Goal: Communication & Community: Answer question/provide support

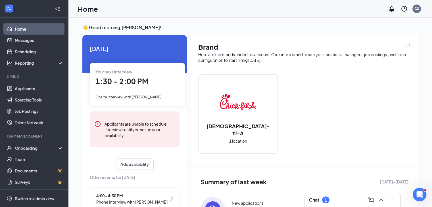
click at [351, 197] on div "Chat 1" at bounding box center [352, 199] width 87 height 9
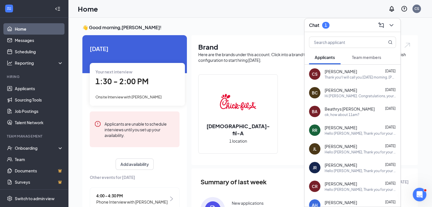
click at [369, 53] on button "Team members" at bounding box center [366, 57] width 41 height 14
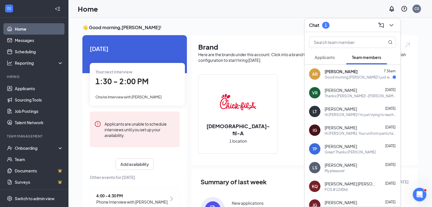
click at [358, 77] on div "Good morning [PERSON_NAME]! I just wanted to let you know that I am unfortunate…" at bounding box center [358, 77] width 68 height 5
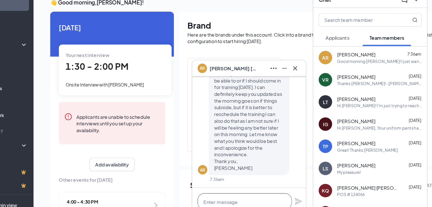
click at [260, 193] on textarea at bounding box center [246, 196] width 79 height 14
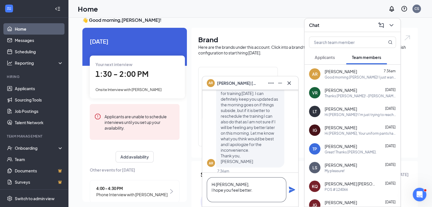
scroll to position [-11, 0]
click at [280, 196] on textarea "Hi [PERSON_NAME], I hope you feel better. Yes, let's reschedule for next week." at bounding box center [246, 189] width 79 height 25
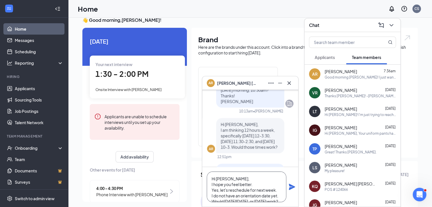
scroll to position [23, 0]
click at [264, 179] on textarea "Hi [PERSON_NAME], I hope you feel better. Yes, let's reschedule for next week. …" at bounding box center [246, 187] width 79 height 31
click at [260, 186] on textarea "Hi [PERSON_NAME], I hope you feel better. Yes, let's reschedule for next week. …" at bounding box center [246, 187] width 79 height 31
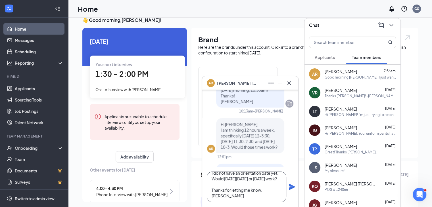
scroll to position [28, 0]
type textarea "Hi [PERSON_NAME], I hope you feel better. Yes, let's reschedule for next week. …"
click at [291, 185] on icon "Plane" at bounding box center [292, 187] width 6 height 6
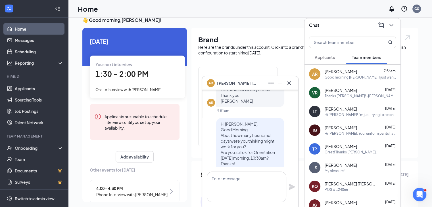
scroll to position [0, 0]
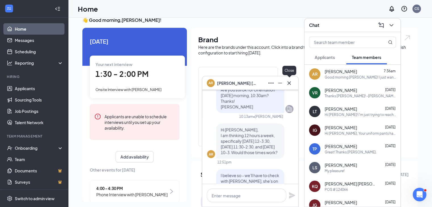
click at [289, 82] on icon "Cross" at bounding box center [288, 82] width 3 height 3
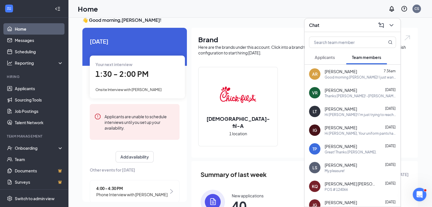
click at [344, 26] on div "Chat" at bounding box center [352, 25] width 87 height 9
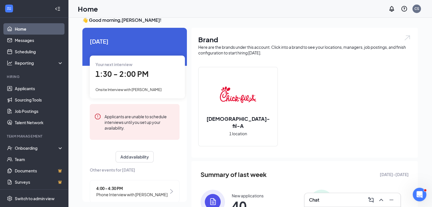
click at [331, 197] on div "Chat" at bounding box center [352, 199] width 87 height 9
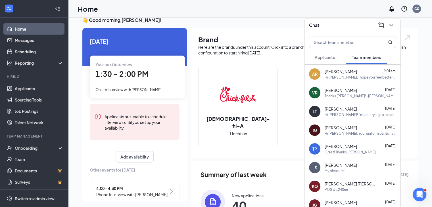
click at [325, 56] on span "Applicants" at bounding box center [324, 57] width 20 height 5
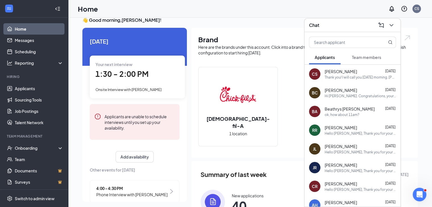
click at [346, 105] on div "BA Beathrys [PERSON_NAME] [DATE] ok, how about 11am?" at bounding box center [352, 111] width 96 height 19
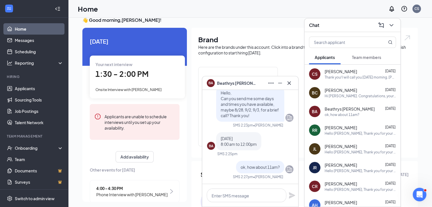
scroll to position [36, 0]
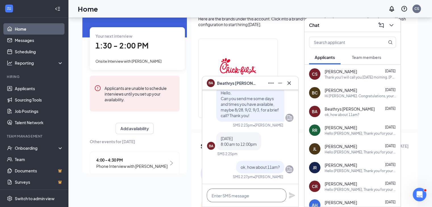
click at [263, 192] on textarea at bounding box center [246, 196] width 79 height 14
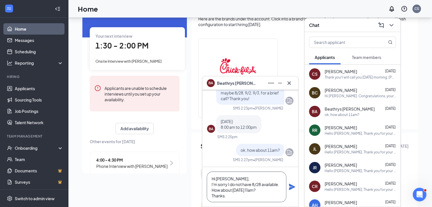
type textarea "Hi [PERSON_NAME], I'm sorry I do not have 8/28 available. How about [DATE] 11am…"
click at [293, 189] on icon "Plane" at bounding box center [291, 187] width 7 height 7
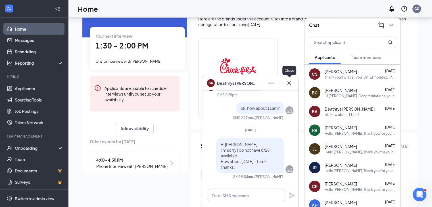
click at [289, 81] on icon "Cross" at bounding box center [288, 83] width 7 height 7
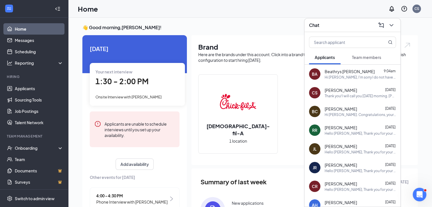
click at [350, 25] on div "Chat" at bounding box center [352, 25] width 87 height 9
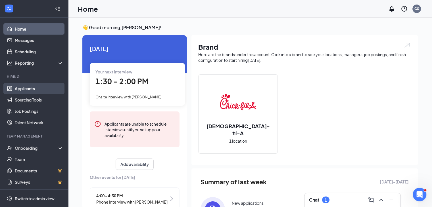
click at [40, 86] on link "Applicants" at bounding box center [39, 88] width 49 height 11
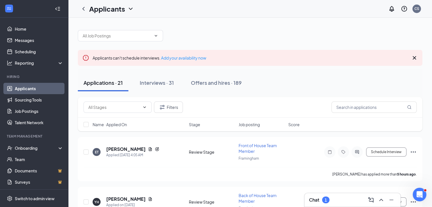
click at [346, 197] on div "Chat 1" at bounding box center [352, 199] width 87 height 9
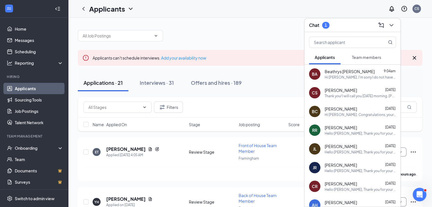
click at [367, 58] on span "Team members" at bounding box center [366, 57] width 29 height 5
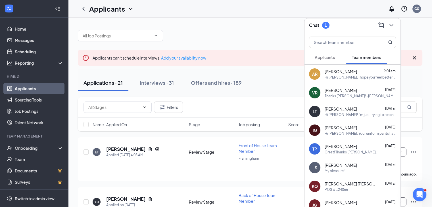
click at [367, 58] on span "Team members" at bounding box center [366, 57] width 29 height 5
click at [330, 58] on span "Applicants" at bounding box center [324, 57] width 20 height 5
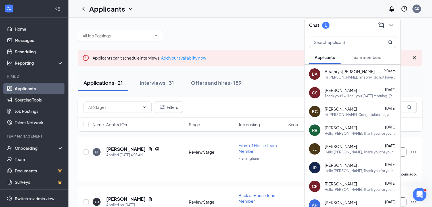
click at [352, 25] on div "Chat 1" at bounding box center [352, 25] width 87 height 9
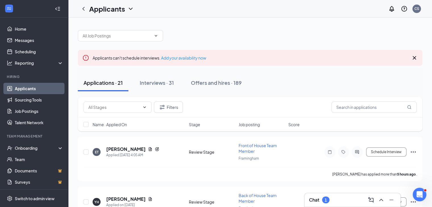
click at [412, 58] on icon "Cross" at bounding box center [414, 57] width 7 height 7
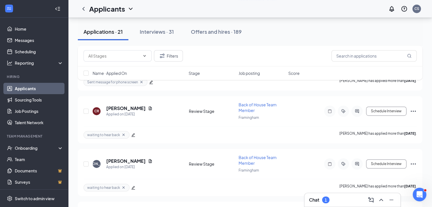
scroll to position [369, 0]
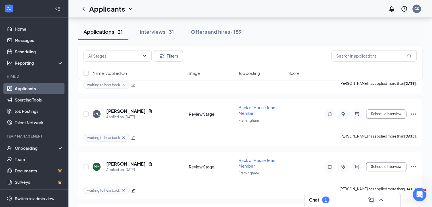
click at [345, 197] on div "Chat 1" at bounding box center [352, 199] width 87 height 9
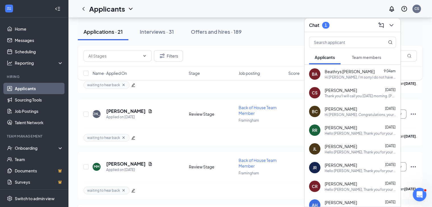
click at [370, 58] on span "Team members" at bounding box center [366, 57] width 29 height 5
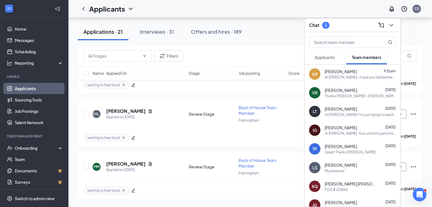
click at [357, 72] on span "[PERSON_NAME]" at bounding box center [340, 72] width 32 height 6
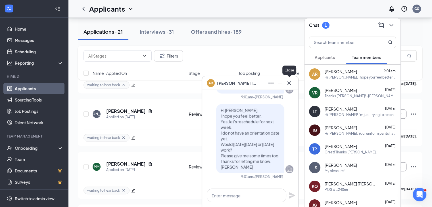
click at [287, 83] on icon "Cross" at bounding box center [288, 83] width 7 height 7
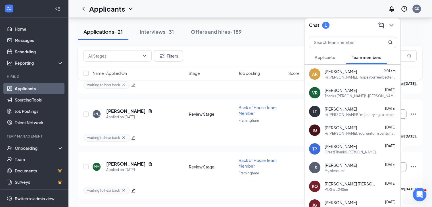
click at [345, 88] on span "[PERSON_NAME]" at bounding box center [340, 90] width 32 height 6
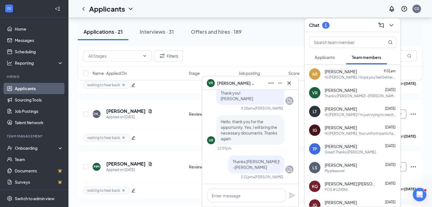
click at [346, 110] on span "[PERSON_NAME]" at bounding box center [340, 109] width 32 height 6
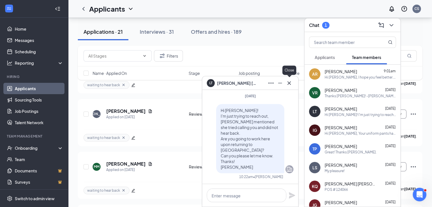
click at [289, 83] on icon "Cross" at bounding box center [288, 82] width 3 height 3
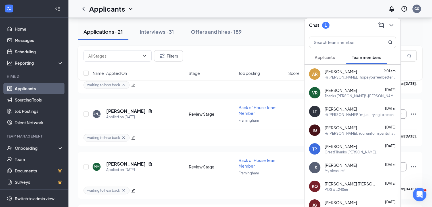
click at [355, 130] on div "[PERSON_NAME] [DATE] Hi [PERSON_NAME], Your uniform pants have come in. I will …" at bounding box center [359, 130] width 71 height 11
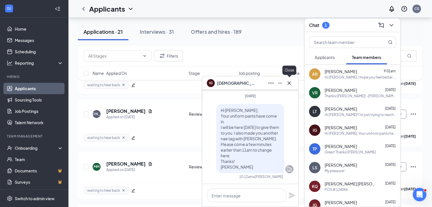
click at [289, 84] on icon "Cross" at bounding box center [288, 83] width 7 height 7
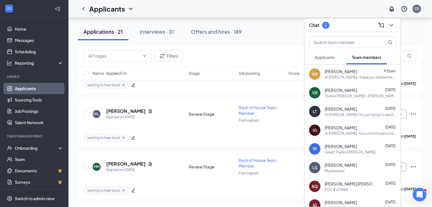
click at [320, 56] on span "Applicants" at bounding box center [324, 57] width 20 height 5
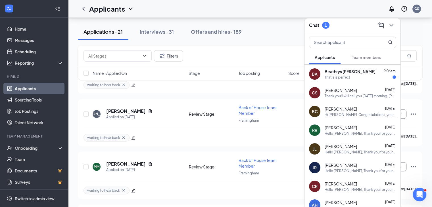
click at [346, 74] on span "Beathrys [PERSON_NAME]" at bounding box center [349, 72] width 51 height 6
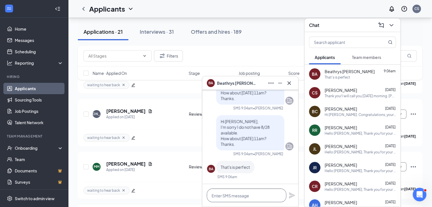
click at [244, 194] on textarea at bounding box center [246, 196] width 79 height 14
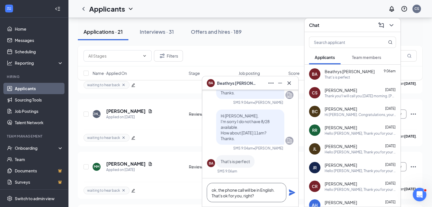
type textarea "ok, the phone call will be in English. That's ok for you, right?"
click at [290, 192] on icon "Plane" at bounding box center [292, 193] width 6 height 6
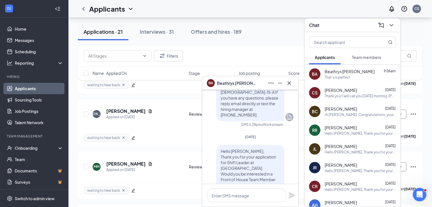
scroll to position [-426, 0]
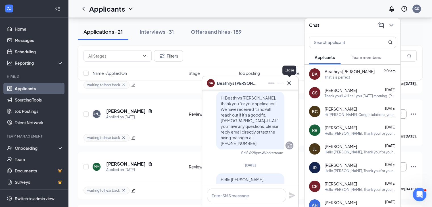
click at [290, 83] on icon "Cross" at bounding box center [288, 83] width 7 height 7
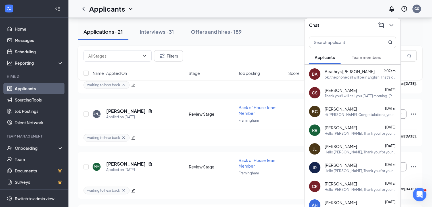
click at [340, 26] on div "Chat" at bounding box center [352, 25] width 87 height 9
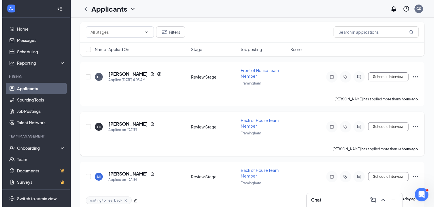
scroll to position [0, 0]
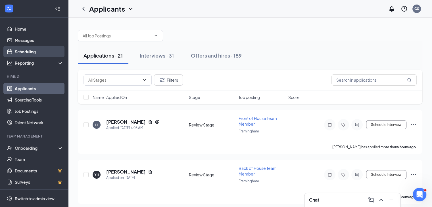
click at [38, 51] on link "Scheduling" at bounding box center [39, 51] width 49 height 11
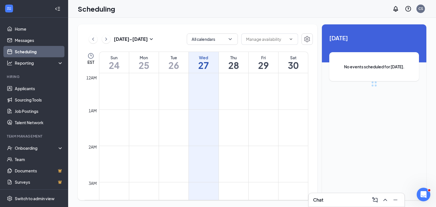
scroll to position [279, 0]
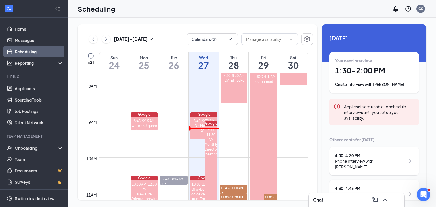
click at [361, 155] on div "4:00 - 4:30 PM" at bounding box center [370, 156] width 70 height 6
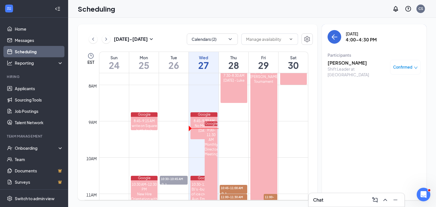
click at [342, 61] on h3 "[PERSON_NAME]" at bounding box center [357, 63] width 60 height 6
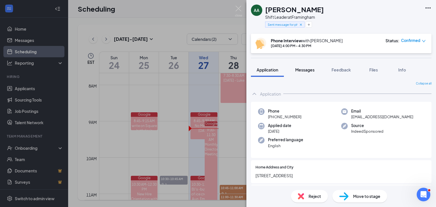
click at [314, 70] on span "Messages" at bounding box center [304, 69] width 19 height 5
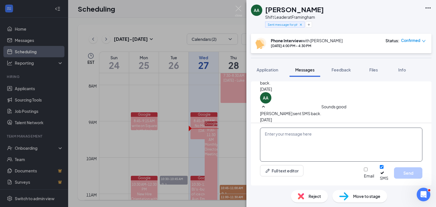
scroll to position [343, 0]
click at [344, 157] on textarea at bounding box center [341, 145] width 162 height 34
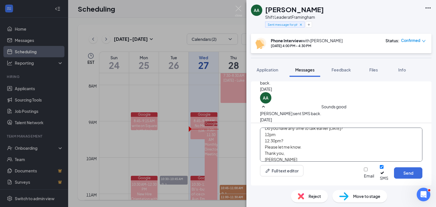
scroll to position [0, 0]
click at [328, 149] on textarea "Hello [PERSON_NAME], I hope you are well. Do you have any time to talk earlier …" at bounding box center [341, 145] width 162 height 34
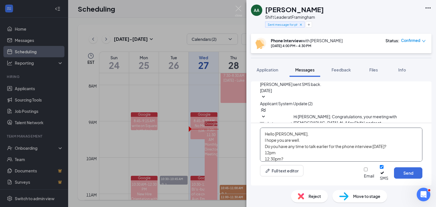
click at [291, 154] on textarea "Hello [PERSON_NAME], I hope you are well. Do you have any time to talk earlier …" at bounding box center [341, 145] width 162 height 34
click at [384, 151] on textarea "Hello [PERSON_NAME], I hope you are well. Do you have any time to talk earlier …" at bounding box center [341, 145] width 162 height 34
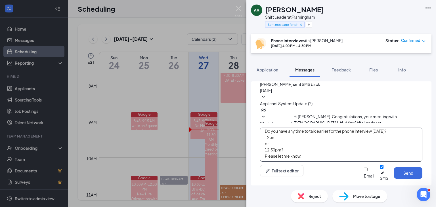
scroll to position [28, 0]
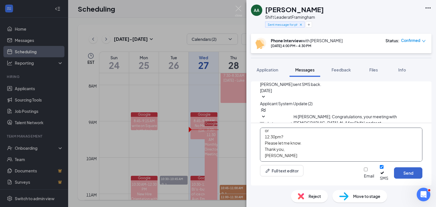
type textarea "Hello [PERSON_NAME], I hope you are well. Do you have any time to talk earlier …"
click at [411, 175] on button "Send" at bounding box center [408, 172] width 28 height 11
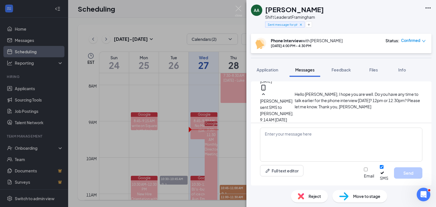
scroll to position [436, 0]
click at [236, 7] on img at bounding box center [238, 11] width 7 height 11
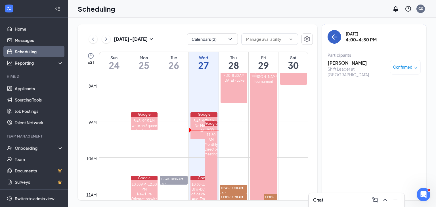
click at [333, 35] on icon "ArrowLeft" at bounding box center [334, 36] width 7 height 7
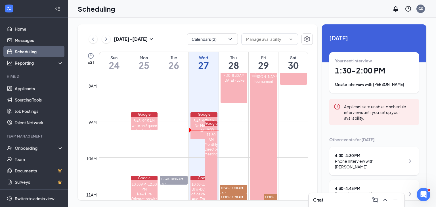
scroll to position [11, 0]
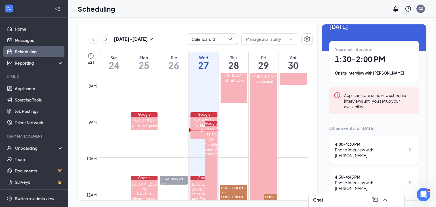
click at [356, 174] on div "4:30 - 4:45 PM" at bounding box center [370, 177] width 70 height 6
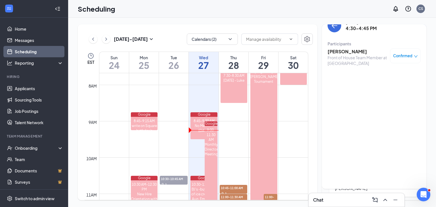
click at [347, 51] on h3 "[PERSON_NAME]" at bounding box center [357, 52] width 60 height 6
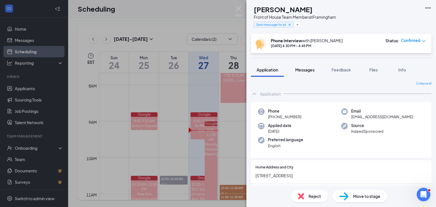
click at [304, 69] on span "Messages" at bounding box center [304, 69] width 19 height 5
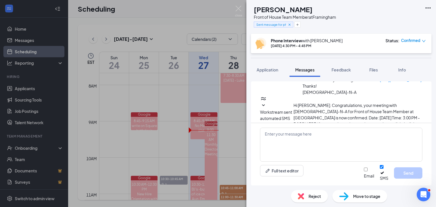
scroll to position [90, 0]
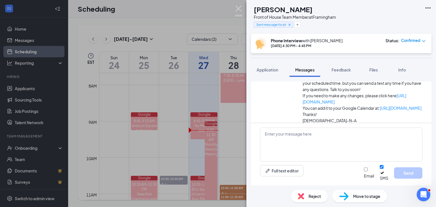
click at [240, 10] on img at bounding box center [238, 11] width 7 height 11
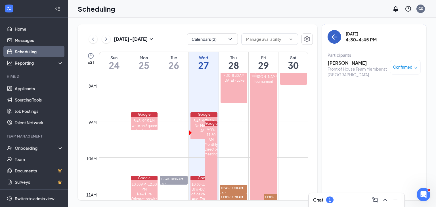
click at [332, 39] on icon "ArrowLeft" at bounding box center [334, 36] width 7 height 7
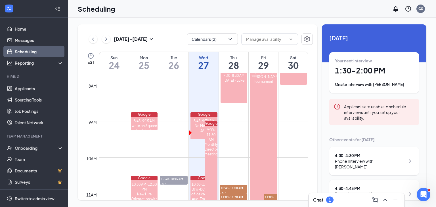
click at [341, 197] on div "Chat 1" at bounding box center [356, 199] width 87 height 9
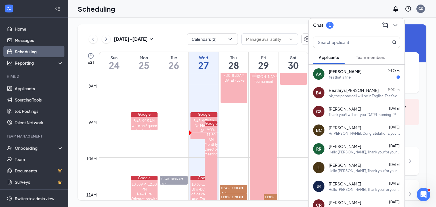
click at [359, 76] on div "Yes that's fine" at bounding box center [364, 77] width 71 height 5
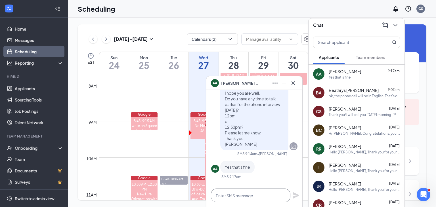
click at [263, 196] on textarea at bounding box center [250, 196] width 79 height 14
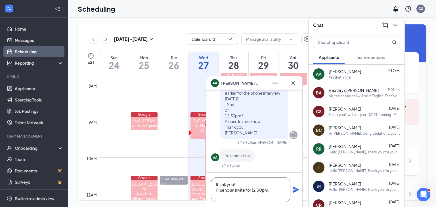
type textarea "thank you! I'll send an invite for 12:30pm."
click at [294, 188] on icon "Plane" at bounding box center [296, 190] width 6 height 6
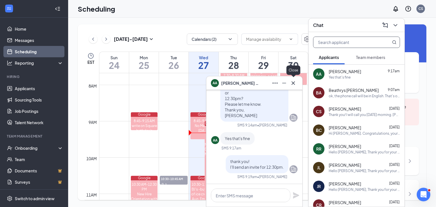
drag, startPoint x: 294, startPoint y: 81, endPoint x: 337, endPoint y: 45, distance: 56.6
click at [294, 79] on button at bounding box center [293, 83] width 9 height 9
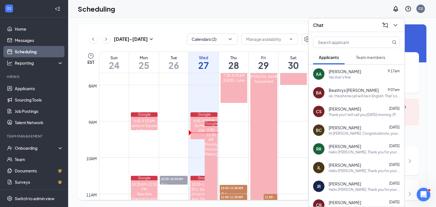
click at [358, 24] on div "Chat" at bounding box center [356, 25] width 87 height 9
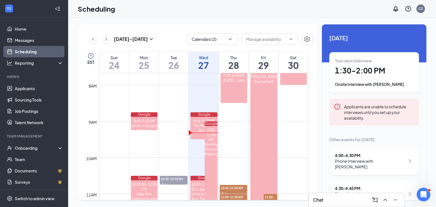
click at [353, 154] on div "4:00 - 4:30 PM" at bounding box center [370, 156] width 70 height 6
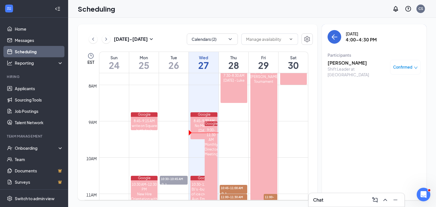
click at [400, 68] on span "Confirmed" at bounding box center [402, 67] width 19 height 6
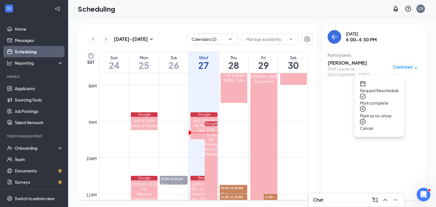
click at [390, 87] on span "Request Reschedule" at bounding box center [379, 90] width 39 height 6
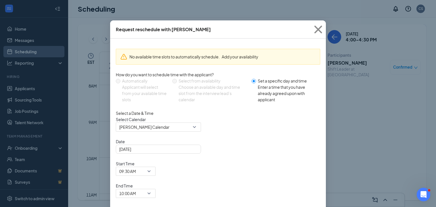
scroll to position [12, 0]
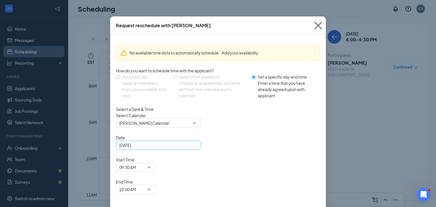
click at [190, 148] on div "[DATE]" at bounding box center [158, 145] width 78 height 6
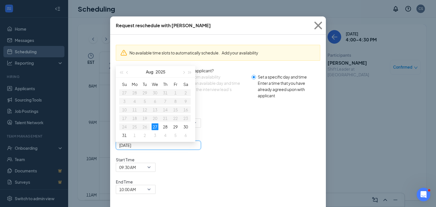
click at [190, 148] on div "[DATE]" at bounding box center [158, 145] width 78 height 6
click at [247, 127] on div "Select Calendar [PERSON_NAME] Calendar" at bounding box center [218, 119] width 204 height 15
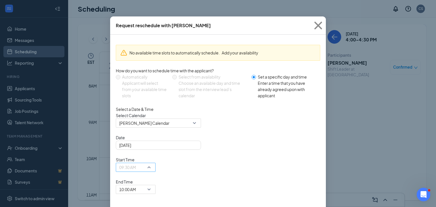
click at [147, 163] on span "09:30 AM" at bounding box center [133, 170] width 28 height 15
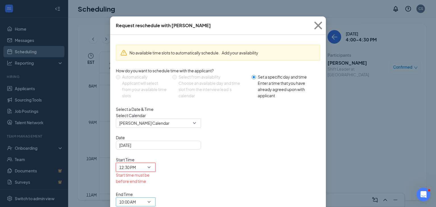
click at [152, 197] on span "10:00 AM" at bounding box center [135, 202] width 33 height 9
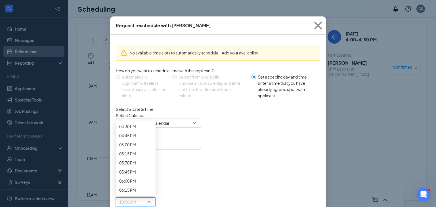
scroll to position [618, 0]
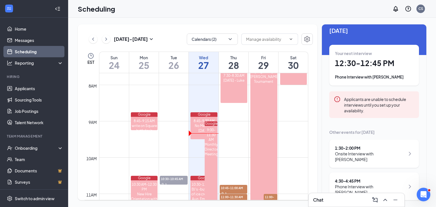
scroll to position [11, 0]
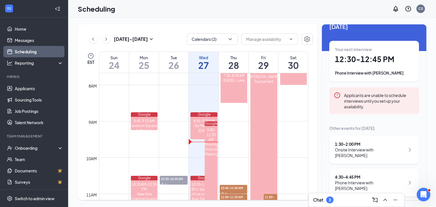
click at [345, 197] on div "Chat 3" at bounding box center [356, 199] width 87 height 9
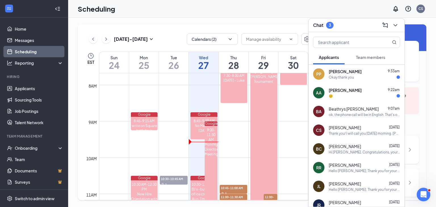
click at [366, 89] on div "[PERSON_NAME] 9:22am" at bounding box center [364, 90] width 71 height 6
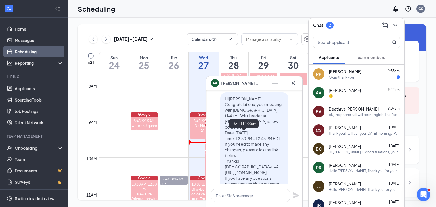
scroll to position [0, 0]
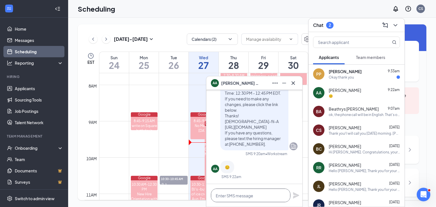
click at [262, 195] on textarea at bounding box center [250, 196] width 79 height 14
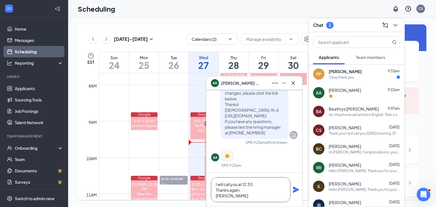
type textarea "I will call you at 12:30. Thanks again, [PERSON_NAME]"
click at [296, 188] on icon "Plane" at bounding box center [296, 189] width 7 height 7
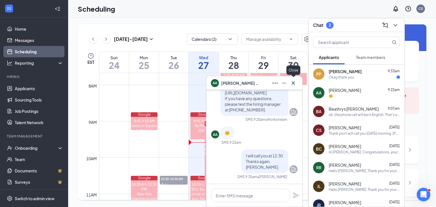
click at [296, 81] on icon "Cross" at bounding box center [293, 83] width 7 height 7
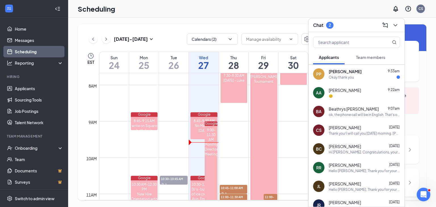
click at [360, 77] on div "Okay thank you" at bounding box center [364, 77] width 71 height 5
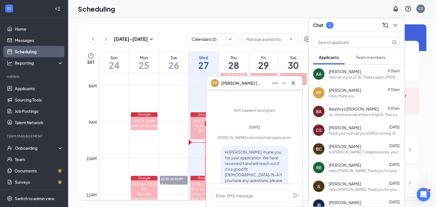
scroll to position [-57, 0]
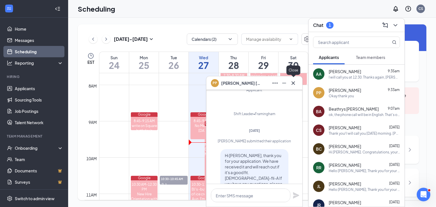
click at [294, 84] on icon "Cross" at bounding box center [292, 82] width 3 height 3
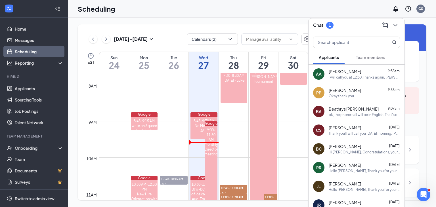
click at [363, 56] on span "Team members" at bounding box center [370, 57] width 29 height 5
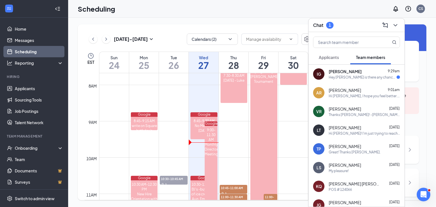
click at [357, 73] on span "[PERSON_NAME]" at bounding box center [345, 72] width 33 height 6
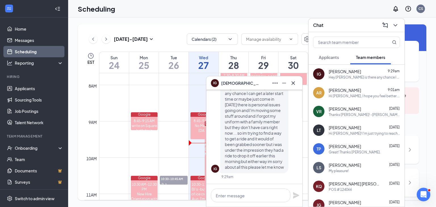
scroll to position [-28, 0]
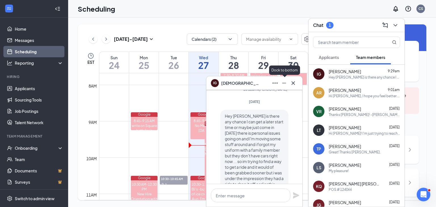
click at [285, 85] on icon "Minimize" at bounding box center [284, 83] width 7 height 7
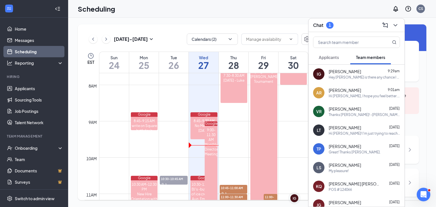
scroll to position [0, 0]
click at [335, 73] on span "[PERSON_NAME]" at bounding box center [345, 72] width 32 height 6
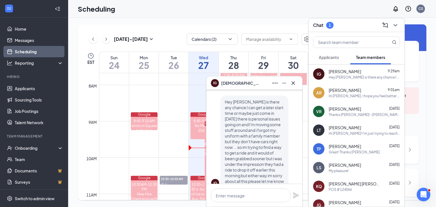
scroll to position [-10, 0]
click at [250, 192] on textarea at bounding box center [250, 196] width 79 height 14
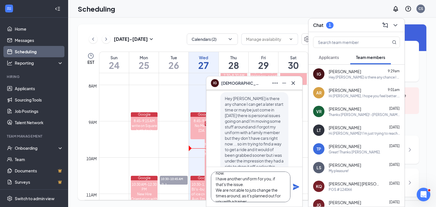
scroll to position [34, 0]
click at [256, 178] on textarea "Hi [PERSON_NAME], My Training Dir., [PERSON_NAME] is in 11am. I do not have an …" at bounding box center [250, 187] width 79 height 31
click at [251, 187] on textarea "Hi [PERSON_NAME], My Training Dir., [PERSON_NAME] is in 11am. I do not have an …" at bounding box center [250, 187] width 79 height 31
click at [250, 183] on textarea "Hi [PERSON_NAME], My Training Dir., [PERSON_NAME] is in 11am. I do not have an …" at bounding box center [250, 187] width 79 height 31
click at [247, 184] on textarea "Hi [PERSON_NAME], My Training Dir., [PERSON_NAME] is in 11am. I do not have an …" at bounding box center [250, 187] width 79 height 31
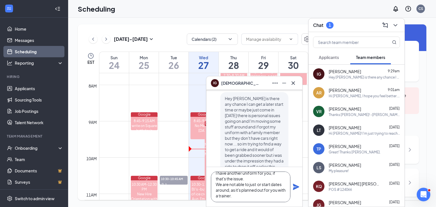
click at [258, 178] on textarea "Hi [PERSON_NAME], My Training Dir., [PERSON_NAME] is in 11am. I do not have an …" at bounding box center [250, 187] width 79 height 31
click at [272, 190] on textarea "Hi [PERSON_NAME], My Training Dir., [PERSON_NAME] is in 11am. I do not have an …" at bounding box center [250, 187] width 79 height 31
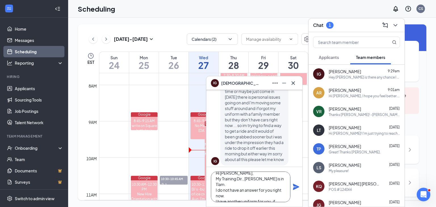
scroll to position [-4, 0]
click at [277, 181] on textarea "Hi [PERSON_NAME], My Training Dir., [PERSON_NAME] is in 11am. I do not have an …" at bounding box center [250, 187] width 79 height 31
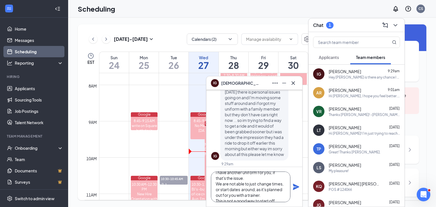
scroll to position [33, 0]
click at [273, 182] on textarea "Hi [PERSON_NAME], My Training Dir., [PERSON_NAME] is in 11am. I do not have an …" at bounding box center [250, 187] width 79 height 31
click at [258, 179] on textarea "Hi [PERSON_NAME], My Training Dir., [PERSON_NAME] is in 11am. I do not have an …" at bounding box center [250, 187] width 79 height 31
click at [258, 192] on textarea "Hi [PERSON_NAME], My Training Dir., [PERSON_NAME] is in 11am. I do not have an …" at bounding box center [250, 187] width 79 height 31
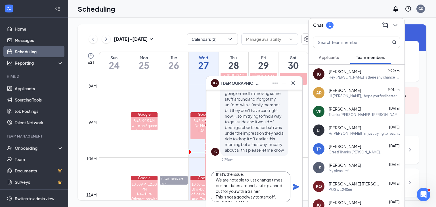
scroll to position [41, 0]
click at [276, 184] on textarea "Hi [PERSON_NAME], My Training Dir., [PERSON_NAME] is in 11am. I do not have an …" at bounding box center [250, 187] width 79 height 31
click at [264, 189] on textarea "Hi [PERSON_NAME], My Training Dir., [PERSON_NAME] is in 11am. I do not have an …" at bounding box center [250, 187] width 79 height 31
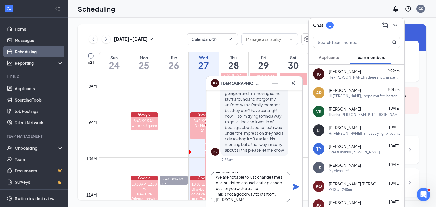
click at [284, 190] on textarea "Hi [PERSON_NAME], My Training Dir., [PERSON_NAME] is in 11am. I do not have an …" at bounding box center [250, 187] width 79 height 31
click at [273, 185] on textarea "Hi [PERSON_NAME], My Training Dir., [PERSON_NAME] is in 11am. I do not have an …" at bounding box center [250, 187] width 79 height 31
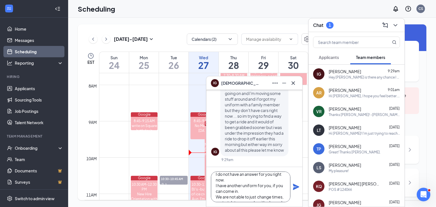
click at [253, 185] on textarea "Hi [PERSON_NAME], My Training Dir., [PERSON_NAME] is in 11am. I do not have an …" at bounding box center [250, 187] width 79 height 31
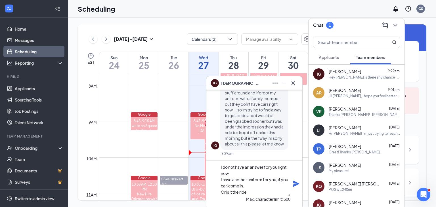
click at [243, 180] on textarea "Hi [PERSON_NAME], My Training Dir., [PERSON_NAME] is in 11am. I do not have an …" at bounding box center [254, 180] width 71 height 31
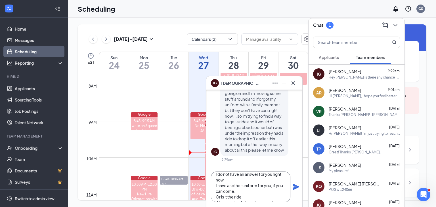
click at [250, 191] on textarea "Hi [PERSON_NAME], My Training Dir., [PERSON_NAME] is in 11am. I do not have an …" at bounding box center [250, 187] width 79 height 31
type textarea "Hi [PERSON_NAME], My Training Dir., [PERSON_NAME] is in 11am. I do not have an …"
click at [295, 190] on icon "Plane" at bounding box center [296, 187] width 7 height 7
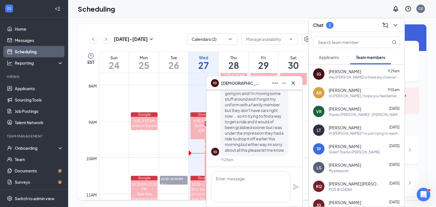
scroll to position [0, 0]
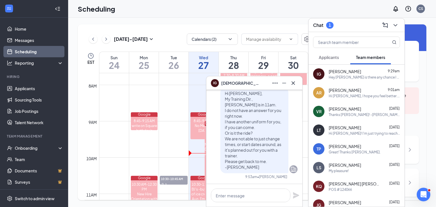
click at [293, 83] on icon "Cross" at bounding box center [292, 82] width 3 height 3
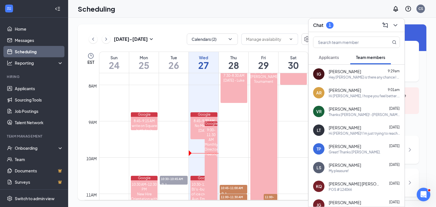
click at [337, 57] on span "Applicants" at bounding box center [329, 57] width 20 height 5
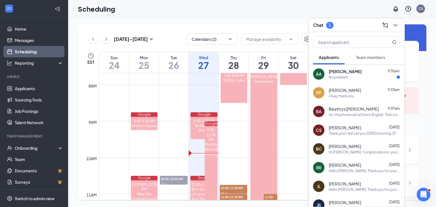
click at [361, 73] on div "[PERSON_NAME] 9:35am" at bounding box center [364, 72] width 71 height 6
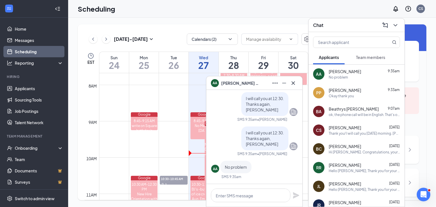
click at [293, 83] on icon "Cross" at bounding box center [292, 82] width 3 height 3
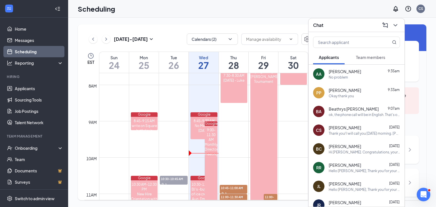
click at [377, 59] on span "Team members" at bounding box center [370, 57] width 29 height 5
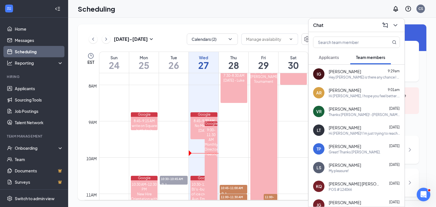
click at [352, 70] on span "[PERSON_NAME]" at bounding box center [345, 72] width 32 height 6
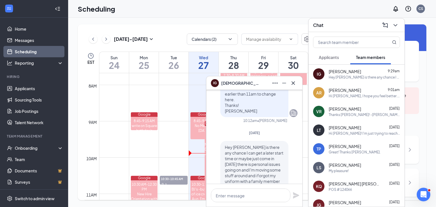
scroll to position [-261, 0]
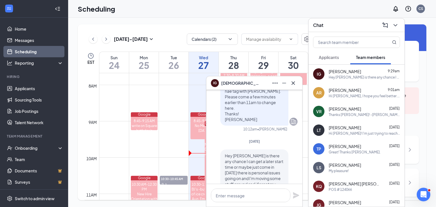
click at [243, 132] on div "10:12am" at bounding box center [250, 129] width 14 height 5
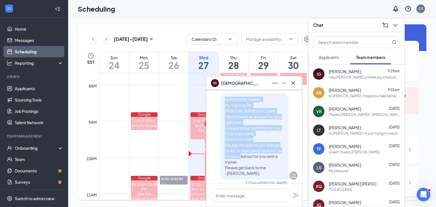
scroll to position [0, 0]
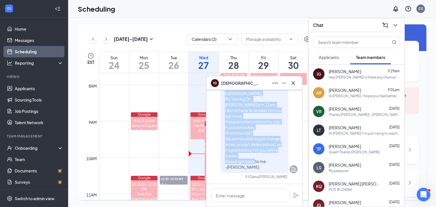
drag, startPoint x: 247, startPoint y: 148, endPoint x: 269, endPoint y: 165, distance: 28.2
click at [269, 165] on div "[DATE] IG Hey [PERSON_NAME] is there any chance I can get a later start time or…" at bounding box center [254, 30] width 86 height 306
copy div "Lorem IP Dol Sitametc ad elits doe tempor I utl etd m aliqu enima mini ve quisn…"
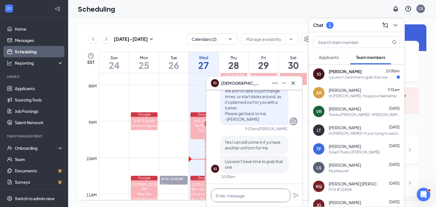
click at [259, 193] on textarea at bounding box center [250, 196] width 79 height 14
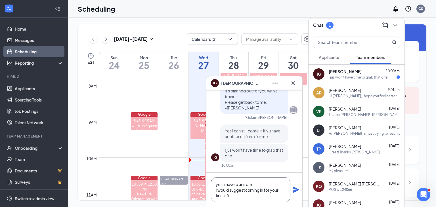
click at [249, 197] on textarea "yes, i have a uniform. I would suggest coming in for your first sift." at bounding box center [250, 189] width 79 height 25
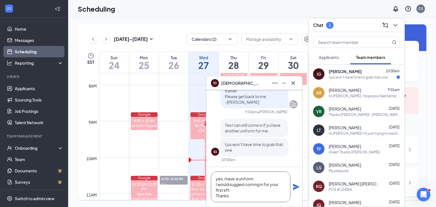
type textarea "yes, i have a uniform. I would suggest coming in for your first sift. Thanks."
click at [295, 187] on icon "Plane" at bounding box center [296, 187] width 7 height 7
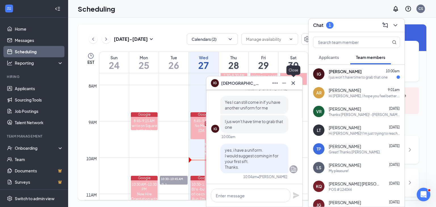
drag, startPoint x: 295, startPoint y: 83, endPoint x: 311, endPoint y: 70, distance: 20.2
click at [295, 83] on icon "Cross" at bounding box center [293, 83] width 7 height 7
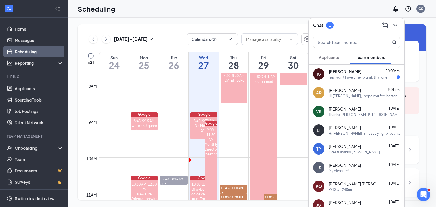
click at [363, 77] on div "I jus won't have time to grab that one" at bounding box center [358, 77] width 59 height 5
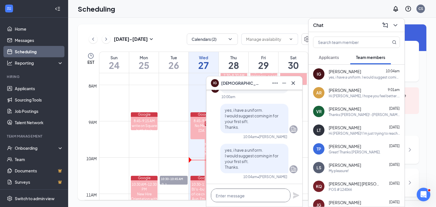
click at [255, 196] on textarea at bounding box center [250, 196] width 79 height 14
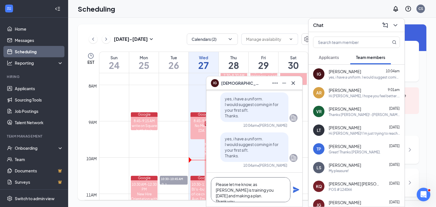
type textarea "Please let me know, as [PERSON_NAME] is training you [DATE] and making a plan. …"
click at [295, 188] on icon "Plane" at bounding box center [296, 190] width 6 height 6
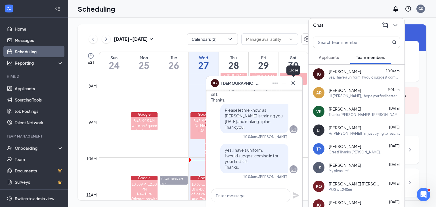
click at [296, 83] on button at bounding box center [293, 83] width 9 height 9
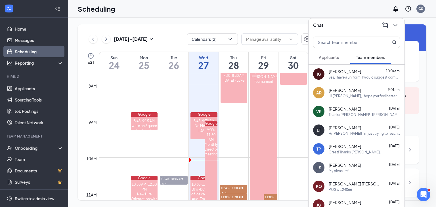
click at [332, 54] on button "Applicants" at bounding box center [328, 57] width 31 height 14
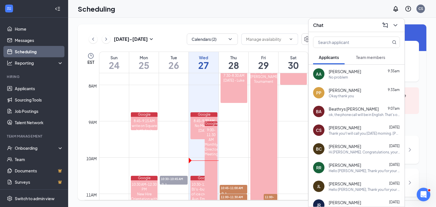
click at [349, 26] on div "Chat" at bounding box center [356, 25] width 87 height 9
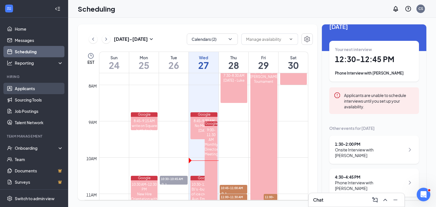
click at [33, 87] on link "Applicants" at bounding box center [39, 88] width 49 height 11
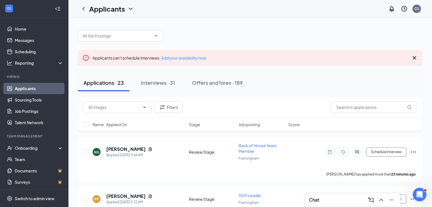
click at [339, 197] on div "Chat" at bounding box center [352, 199] width 87 height 9
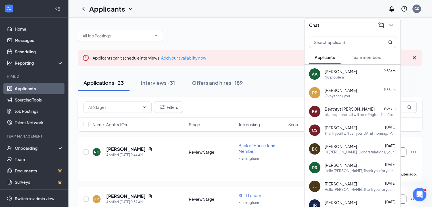
click at [371, 56] on span "Team members" at bounding box center [366, 57] width 29 height 5
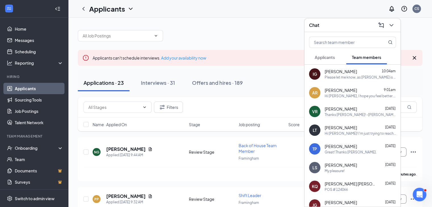
click at [354, 69] on div "[PERSON_NAME] 10:04am" at bounding box center [359, 72] width 71 height 6
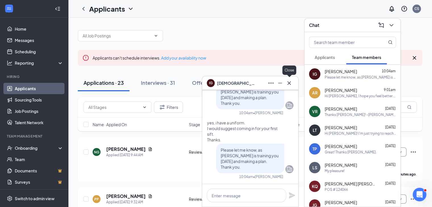
click at [288, 83] on icon "Cross" at bounding box center [288, 83] width 7 height 7
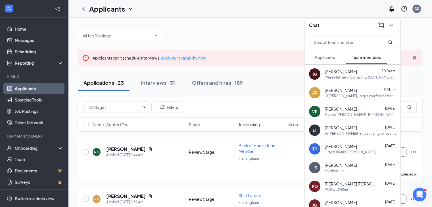
click at [323, 57] on span "Applicants" at bounding box center [324, 57] width 20 height 5
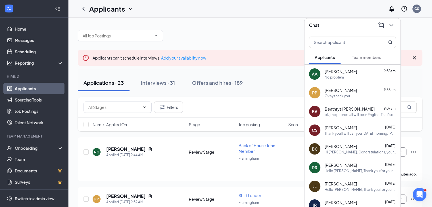
click at [332, 29] on div "Chat" at bounding box center [352, 25] width 87 height 9
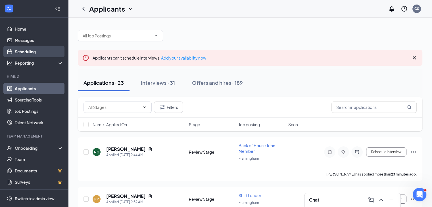
click at [35, 50] on link "Scheduling" at bounding box center [39, 51] width 49 height 11
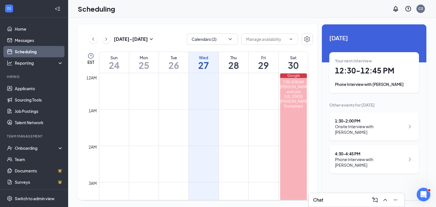
scroll to position [279, 0]
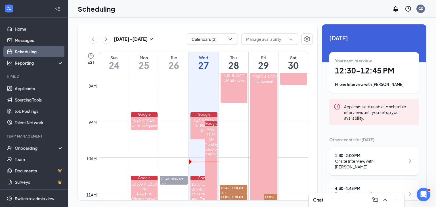
click at [363, 155] on div "1:30 - 2:00 PM" at bounding box center [370, 156] width 70 height 6
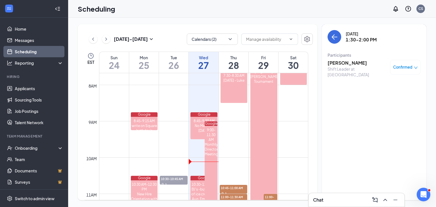
click at [343, 64] on h3 "[PERSON_NAME]" at bounding box center [357, 63] width 60 height 6
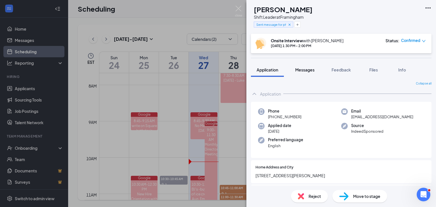
click at [312, 68] on span "Messages" at bounding box center [304, 69] width 19 height 5
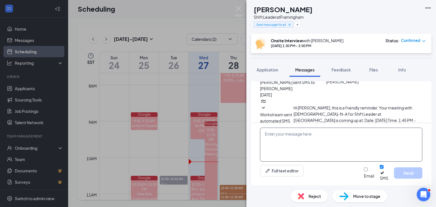
click at [299, 146] on textarea at bounding box center [341, 145] width 162 height 34
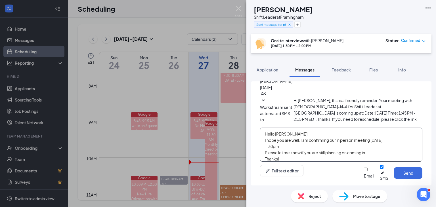
click at [386, 144] on textarea "Hello [PERSON_NAME], I hope you are well. I am confirming our in person meeting…" at bounding box center [341, 145] width 162 height 34
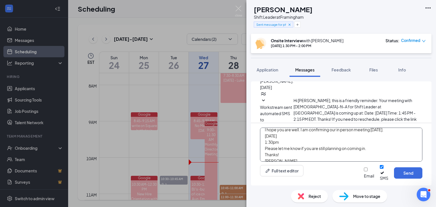
scroll to position [16, 0]
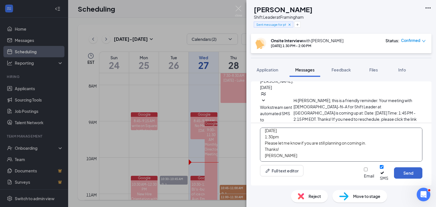
type textarea "Hello [PERSON_NAME], I hope you are well. I am confirming our in person meeting…"
click at [402, 175] on button "Send" at bounding box center [408, 172] width 28 height 11
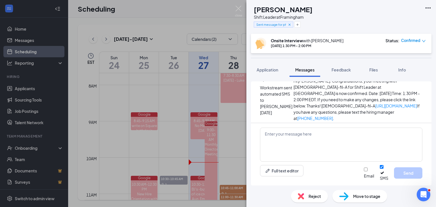
scroll to position [279, 0]
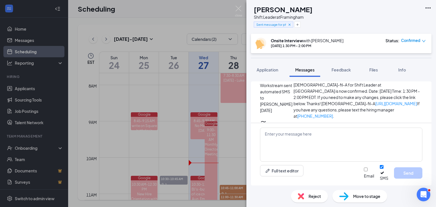
click at [25, 89] on div "HA [PERSON_NAME] Shift Leader at Framingham Sent message for phone screen Onsit…" at bounding box center [218, 103] width 436 height 207
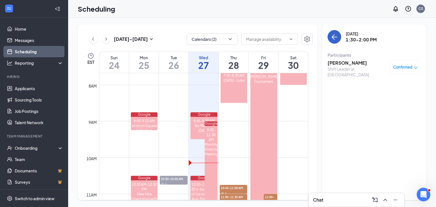
click at [332, 37] on icon "ArrowLeft" at bounding box center [333, 36] width 3 height 5
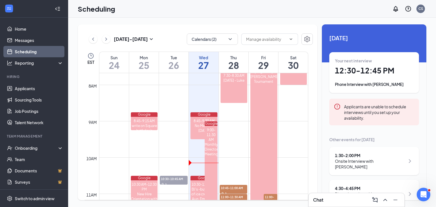
click at [335, 197] on div "Chat" at bounding box center [356, 199] width 87 height 9
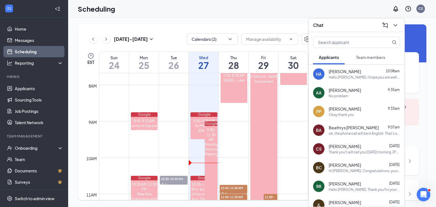
click at [359, 58] on span "Team members" at bounding box center [370, 57] width 29 height 5
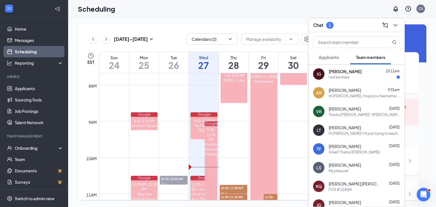
click at [354, 75] on div "I will be there" at bounding box center [364, 77] width 71 height 5
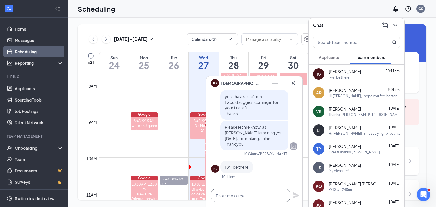
click at [267, 193] on textarea at bounding box center [250, 196] width 79 height 14
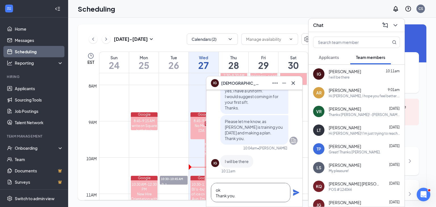
type textarea "ok Thank you."
drag, startPoint x: 294, startPoint y: 197, endPoint x: 293, endPoint y: 180, distance: 17.6
click at [293, 182] on div "[DATE] [PERSON_NAME] was hired Congratulations on your offer for employment at …" at bounding box center [254, 148] width 96 height 117
click at [295, 190] on icon "Plane" at bounding box center [296, 192] width 7 height 7
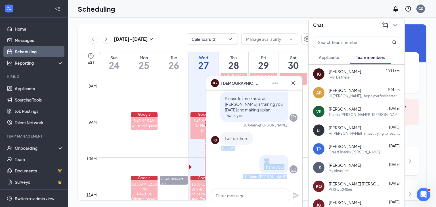
click at [226, 175] on div "ok Thank you. 10:16am • [PERSON_NAME]" at bounding box center [254, 167] width 86 height 24
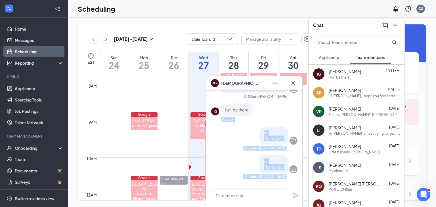
click at [236, 162] on div "ok Thank you." at bounding box center [254, 164] width 86 height 18
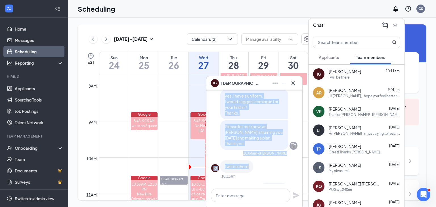
scroll to position [-28, 0]
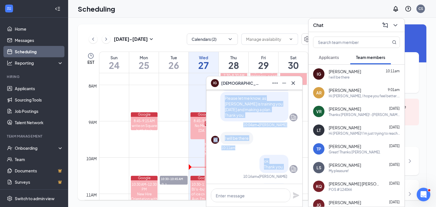
drag, startPoint x: 225, startPoint y: 148, endPoint x: 279, endPoint y: 166, distance: 57.6
copy div "Yes I can still come in if yu have another uniform for me I jus won't have time…"
click at [230, 165] on div "ok Thank you." at bounding box center [254, 164] width 86 height 18
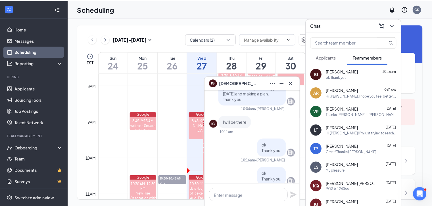
scroll to position [0, 0]
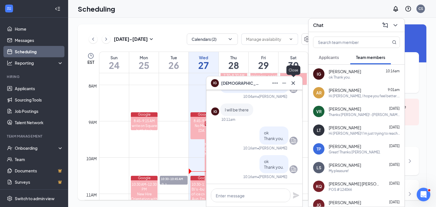
click at [294, 84] on icon "Cross" at bounding box center [292, 82] width 3 height 3
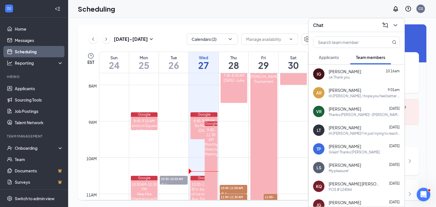
click at [323, 58] on span "Applicants" at bounding box center [329, 57] width 20 height 5
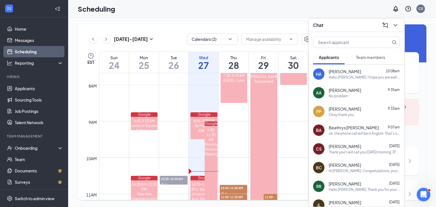
click at [340, 24] on div "Chat" at bounding box center [356, 25] width 87 height 9
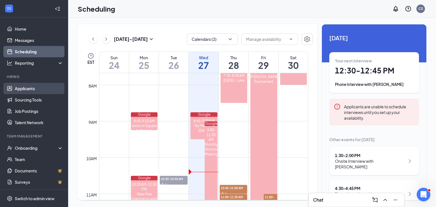
click at [24, 89] on link "Applicants" at bounding box center [39, 88] width 49 height 11
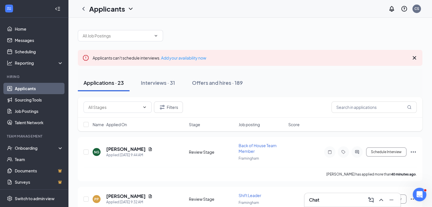
click at [415, 58] on icon "Cross" at bounding box center [413, 57] width 3 height 3
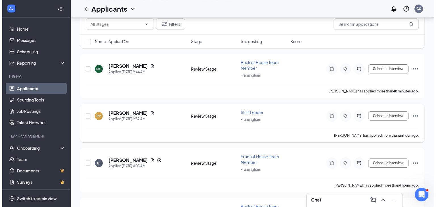
scroll to position [57, 0]
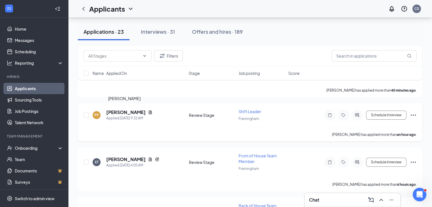
click at [128, 110] on h5 "[PERSON_NAME]" at bounding box center [125, 112] width 39 height 6
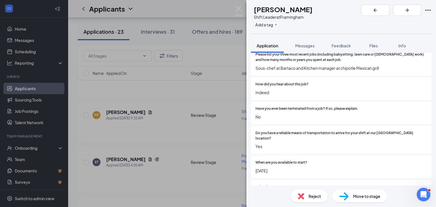
scroll to position [369, 0]
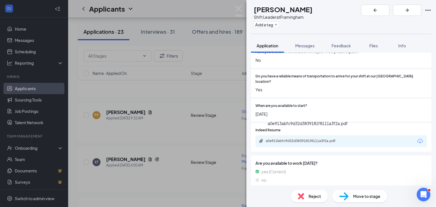
click at [321, 139] on div "a0e913abfc9d32d3839181f8111a3f2a.pdf" at bounding box center [305, 141] width 79 height 5
click at [308, 45] on span "Messages" at bounding box center [304, 45] width 19 height 5
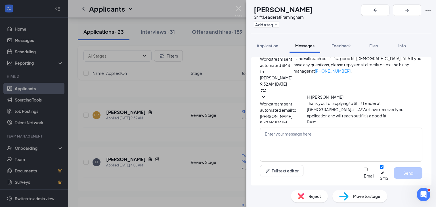
scroll to position [30, 0]
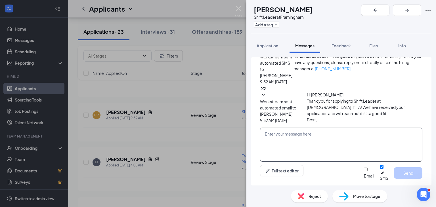
click at [295, 143] on textarea at bounding box center [341, 145] width 162 height 34
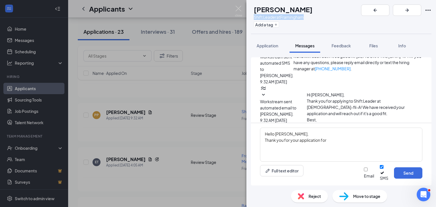
drag, startPoint x: 321, startPoint y: 16, endPoint x: 264, endPoint y: 19, distance: 56.5
click at [264, 19] on div "PP [PERSON_NAME] Leader at [GEOGRAPHIC_DATA] Add a tag" at bounding box center [341, 17] width 190 height 34
copy div "Shift Leader at [GEOGRAPHIC_DATA]"
click at [344, 147] on textarea "Hello [PERSON_NAME], Thank you for your application for" at bounding box center [341, 145] width 162 height 34
paste textarea "Shift Leader at [GEOGRAPHIC_DATA]"
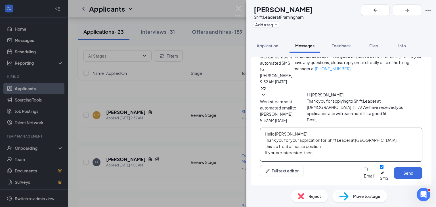
click at [320, 159] on textarea "Hello [PERSON_NAME], Thank you for your application for Shift Leader at [GEOGRA…" at bounding box center [341, 145] width 162 height 34
paste textarea "I would like to arrange a phone interview with you. Can you send me some days a…"
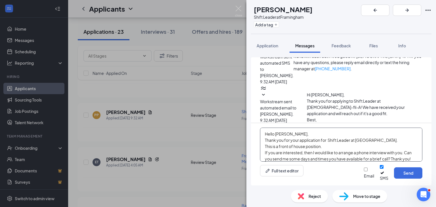
click at [337, 151] on textarea "Hello [PERSON_NAME], Thank you for your application for Shift Leader at [GEOGRA…" at bounding box center [341, 145] width 162 height 34
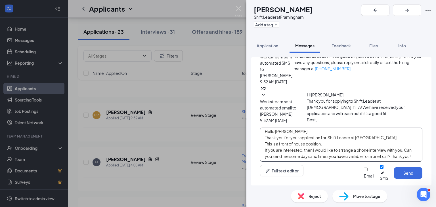
scroll to position [3, 0]
type textarea "Hello [PERSON_NAME], Thank you for your application for Shift Leader at [GEOGRA…"
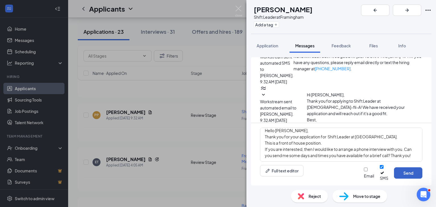
click at [416, 176] on button "Send" at bounding box center [408, 172] width 28 height 11
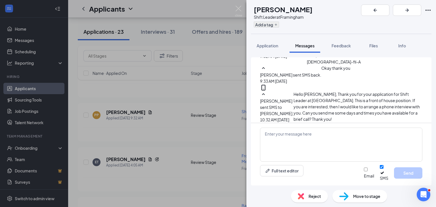
scroll to position [104, 0]
click at [279, 26] on button "Add a tag" at bounding box center [266, 25] width 25 height 6
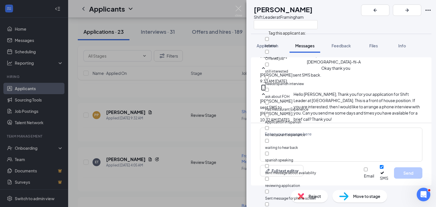
scroll to position [28, 0]
click at [269, 139] on input "waiting to hear back" at bounding box center [267, 141] width 4 height 4
checkbox input "true"
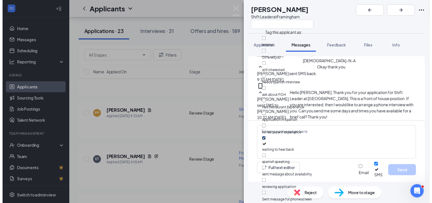
scroll to position [85, 0]
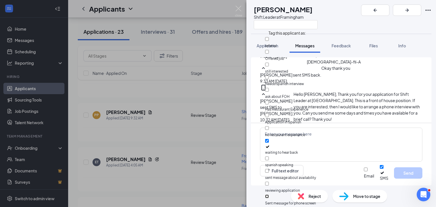
click at [269, 195] on input "Sent message for phone screen" at bounding box center [267, 197] width 4 height 4
checkbox input "true"
click at [239, 9] on img at bounding box center [238, 11] width 7 height 11
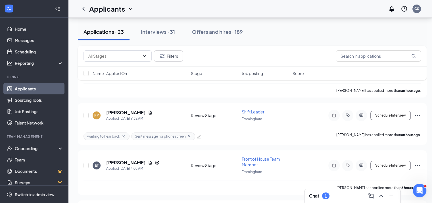
click at [339, 196] on div "Chat 1" at bounding box center [352, 195] width 87 height 9
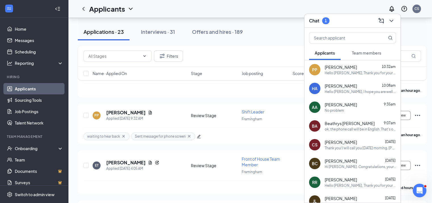
click at [365, 54] on span "Team members" at bounding box center [366, 52] width 29 height 5
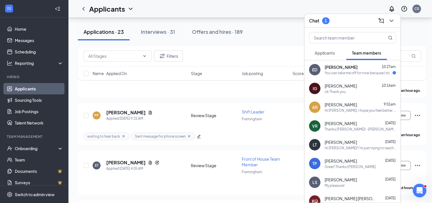
click at [355, 69] on span "[PERSON_NAME]" at bounding box center [340, 67] width 33 height 6
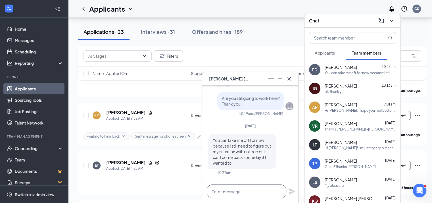
click at [261, 190] on textarea at bounding box center [246, 191] width 79 height 14
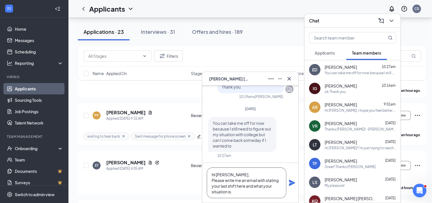
scroll to position [6, 0]
click at [258, 174] on textarea "Hi [PERSON_NAME], Please write me an email with stating your last shift here an…" at bounding box center [246, 182] width 79 height 31
click at [231, 192] on textarea "Hi [PERSON_NAME], Please write me an email and [PERSON_NAME] with stating your …" at bounding box center [246, 182] width 79 height 31
paste textarea "[PERSON_NAME][EMAIL_ADDRESS][PERSON_NAME][DOMAIN_NAME]"
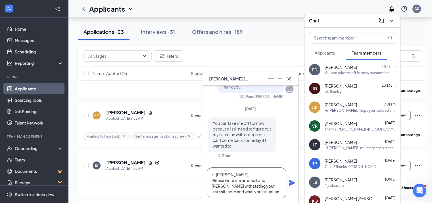
drag, startPoint x: 228, startPoint y: 191, endPoint x: 233, endPoint y: 195, distance: 6.6
click at [229, 191] on textarea "Hi [PERSON_NAME], Please write me an email and [PERSON_NAME] with stating your …" at bounding box center [246, 182] width 79 height 31
click at [251, 174] on textarea "Hi [PERSON_NAME], Please write me an email and [PERSON_NAME] with stating your …" at bounding box center [246, 182] width 79 height 31
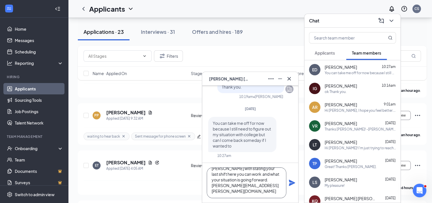
click at [242, 185] on textarea "Hi [PERSON_NAME], Please write me an email and [PERSON_NAME] with stating your …" at bounding box center [246, 182] width 79 height 31
paste textarea "[PERSON_NAME][EMAIL_ADDRESS][PERSON_NAME][DOMAIN_NAME]"
click at [241, 180] on textarea "Hi [PERSON_NAME], Please write me an email and [PERSON_NAME] with stating your …" at bounding box center [246, 182] width 79 height 31
click at [252, 179] on textarea "Hi [PERSON_NAME], Please write an email and [PERSON_NAME] with stating your las…" at bounding box center [246, 182] width 79 height 31
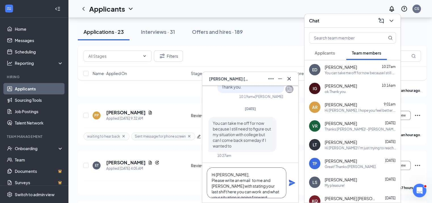
click at [250, 178] on textarea "Hi [PERSON_NAME], Please write an email to me and [PERSON_NAME] with stating yo…" at bounding box center [246, 182] width 79 height 31
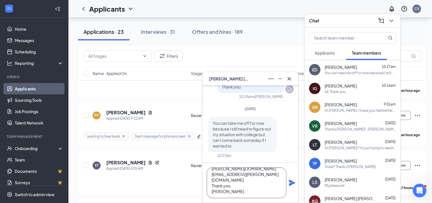
type textarea "Hi [PERSON_NAME], Please write an email to me and [PERSON_NAME] with stating yo…"
click at [293, 183] on icon "Plane" at bounding box center [292, 182] width 6 height 6
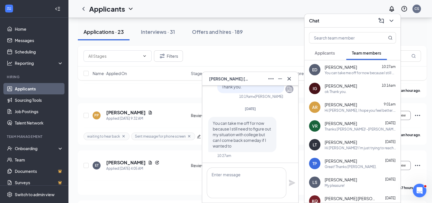
scroll to position [0, 0]
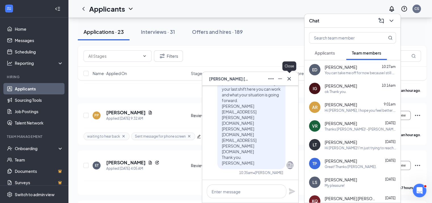
click at [288, 77] on icon "Cross" at bounding box center [288, 78] width 3 height 3
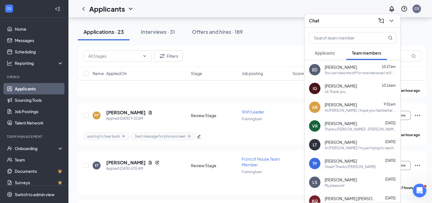
click at [330, 52] on span "Applicants" at bounding box center [324, 52] width 20 height 5
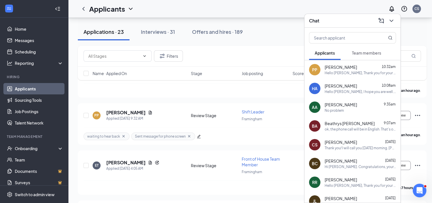
click at [333, 22] on div "Chat" at bounding box center [352, 20] width 87 height 9
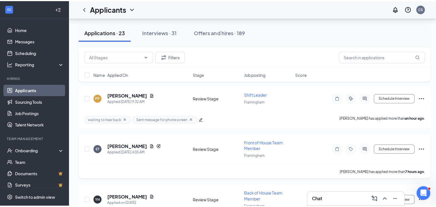
scroll to position [85, 0]
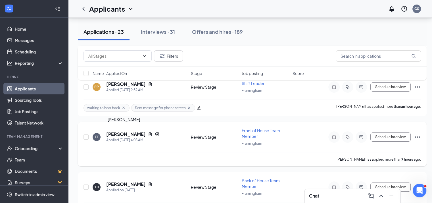
click at [115, 131] on h5 "[PERSON_NAME]" at bounding box center [125, 134] width 39 height 6
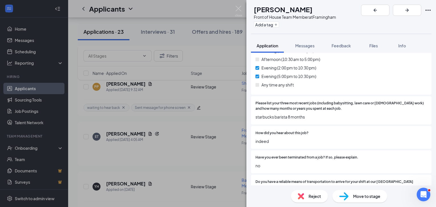
scroll to position [369, 0]
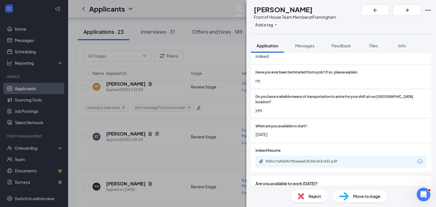
click at [300, 159] on div "8d5cc7a8de9cf9baeaeb3b34c2e3c433.pdf" at bounding box center [305, 161] width 79 height 5
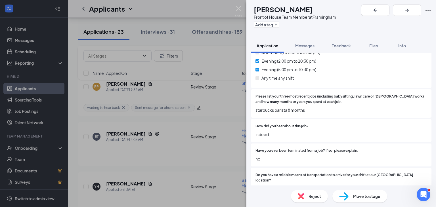
scroll to position [284, 0]
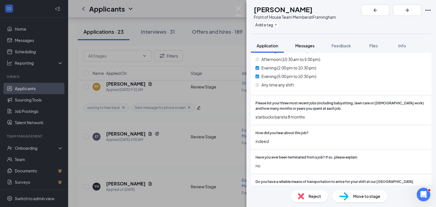
click at [308, 46] on span "Messages" at bounding box center [304, 45] width 19 height 5
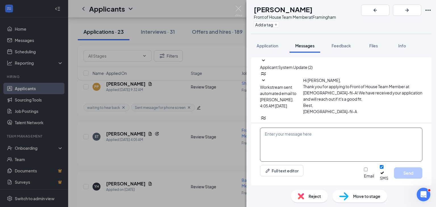
click at [295, 149] on textarea at bounding box center [341, 145] width 162 height 34
click at [284, 140] on textarea at bounding box center [341, 145] width 162 height 34
paste textarea "We received your application for front of house team member at [DEMOGRAPHIC_DAT…"
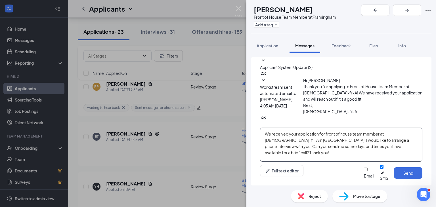
click at [264, 136] on textarea "We received your application for front of house team member at [DEMOGRAPHIC_DAT…" at bounding box center [341, 145] width 162 height 34
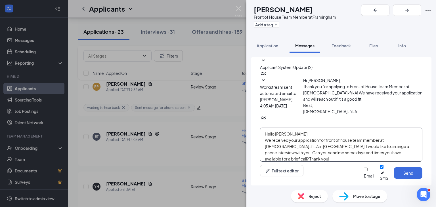
click at [338, 156] on textarea "Hello [PERSON_NAME], We received your application for front of house team membe…" at bounding box center [341, 145] width 162 height 34
type textarea "Hello [PERSON_NAME], We received your application for front of house team membe…"
click at [411, 179] on button "Send" at bounding box center [408, 172] width 28 height 11
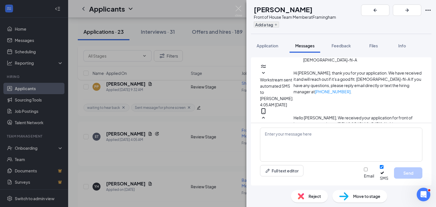
scroll to position [67, 0]
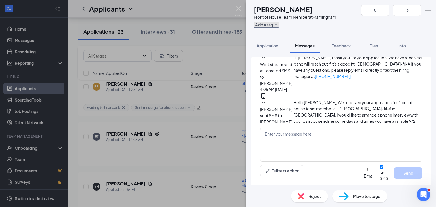
click at [277, 26] on icon "Plus" at bounding box center [275, 24] width 3 height 3
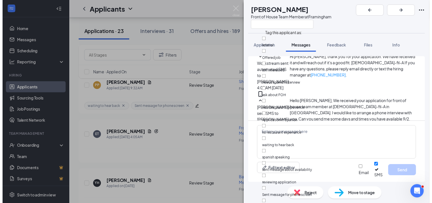
scroll to position [57, 0]
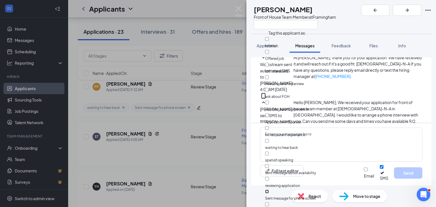
click at [269, 190] on input "Sent message for phone screen" at bounding box center [267, 192] width 4 height 4
checkbox input "true"
click at [235, 7] on img at bounding box center [238, 11] width 7 height 11
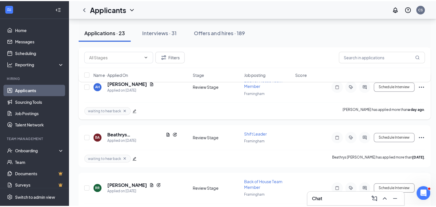
scroll to position [255, 0]
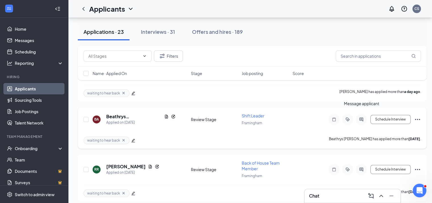
click at [359, 117] on icon "ActiveChat" at bounding box center [361, 119] width 4 height 4
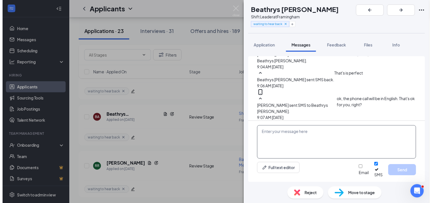
scroll to position [381, 0]
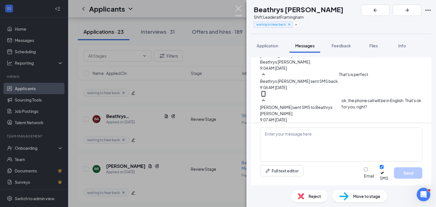
click at [238, 9] on img at bounding box center [238, 11] width 7 height 11
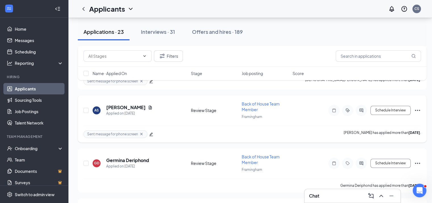
scroll to position [681, 0]
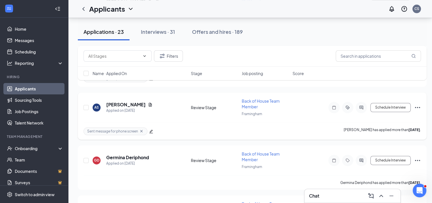
click at [417, 104] on icon "Ellipses" at bounding box center [417, 107] width 7 height 7
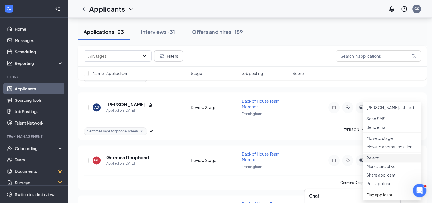
click at [375, 160] on p "Reject" at bounding box center [391, 158] width 51 height 6
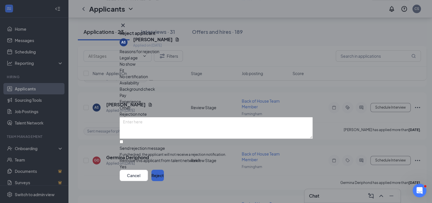
click at [164, 176] on button "Reject" at bounding box center [157, 174] width 12 height 11
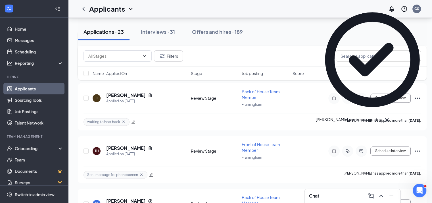
scroll to position [823, 0]
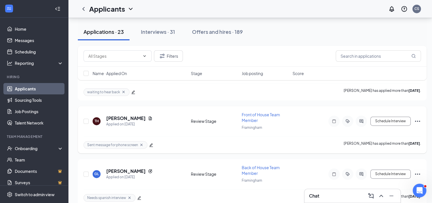
click at [420, 117] on icon "Ellipses" at bounding box center [417, 120] width 7 height 7
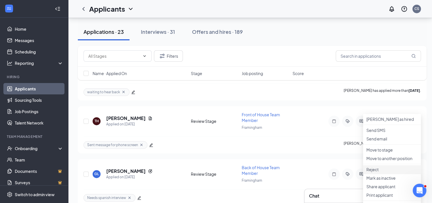
click at [375, 173] on li "Reject" at bounding box center [392, 169] width 58 height 9
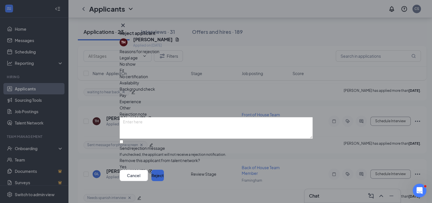
click at [164, 178] on button "Reject" at bounding box center [157, 174] width 12 height 11
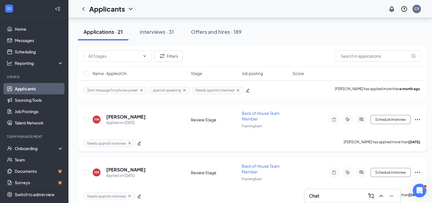
scroll to position [993, 0]
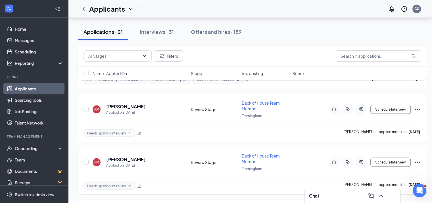
click at [418, 158] on icon "Ellipses" at bounding box center [417, 161] width 7 height 7
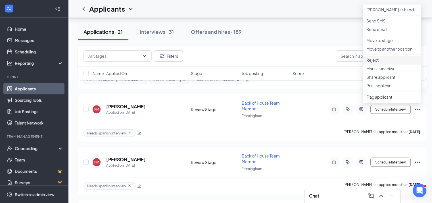
click at [379, 63] on p "Reject" at bounding box center [391, 60] width 51 height 6
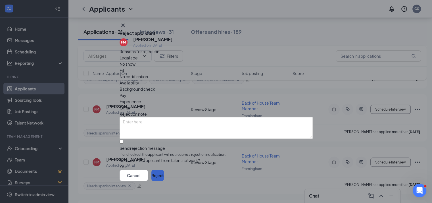
click at [164, 175] on button "Reject" at bounding box center [157, 174] width 12 height 11
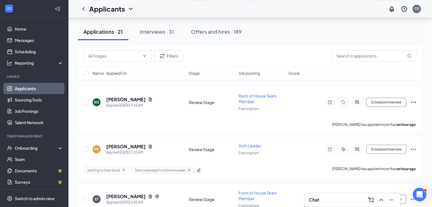
scroll to position [908, 0]
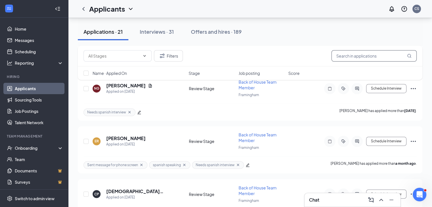
click at [372, 55] on input "text" at bounding box center [373, 55] width 85 height 11
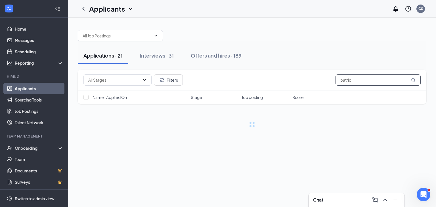
type input "[PERSON_NAME]"
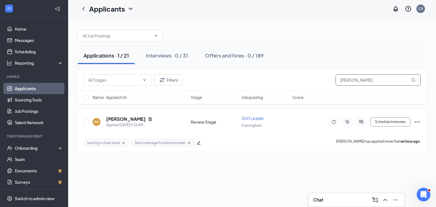
drag, startPoint x: 366, startPoint y: 81, endPoint x: 280, endPoint y: 85, distance: 86.7
click at [280, 85] on div "Filters [PERSON_NAME]" at bounding box center [251, 79] width 337 height 11
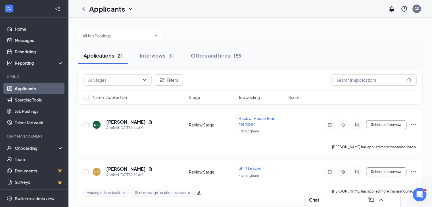
click at [42, 89] on link "Applicants" at bounding box center [39, 88] width 49 height 11
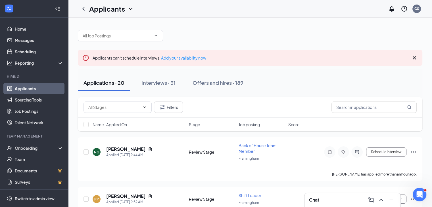
click at [414, 58] on icon "Cross" at bounding box center [414, 57] width 7 height 7
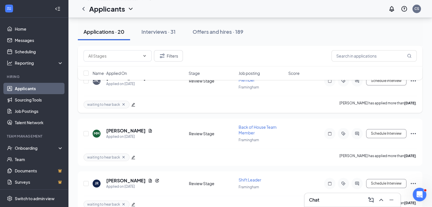
scroll to position [511, 0]
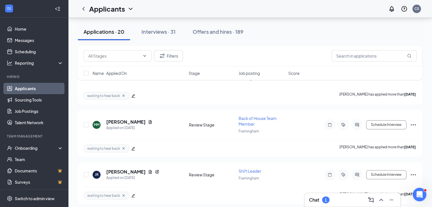
click at [340, 204] on div "Chat 1" at bounding box center [352, 199] width 87 height 9
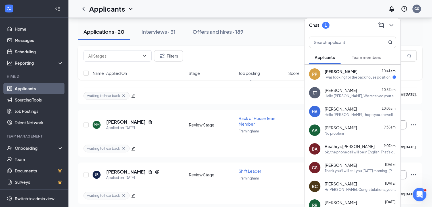
click at [351, 74] on div "Patrick Pierre 10:41am" at bounding box center [359, 72] width 71 height 6
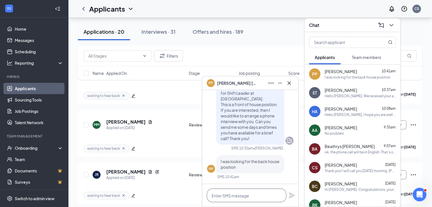
click at [246, 196] on textarea at bounding box center [246, 196] width 79 height 14
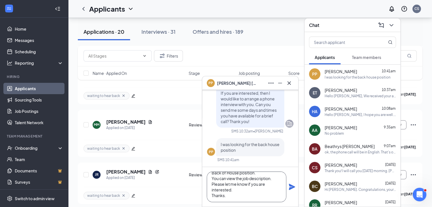
scroll to position [0, 0]
click at [261, 184] on textarea "ok, right now we have a Team Member Back of House position. You can view the jo…" at bounding box center [246, 187] width 79 height 31
drag, startPoint x: 271, startPoint y: 178, endPoint x: 277, endPoint y: 191, distance: 13.8
click at [271, 178] on textarea "ok, right now we have a Team Member Back of House position, but plenty of oppor…" at bounding box center [246, 187] width 79 height 31
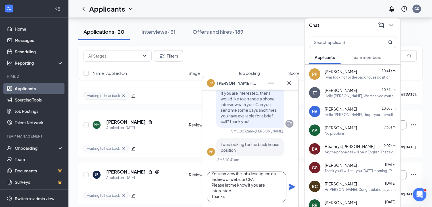
scroll to position [23, 0]
click at [234, 191] on textarea "ok, right now we have a Team Member Back of House position, but plenty of oppor…" at bounding box center [246, 187] width 79 height 31
type textarea "ok, right now we have a Team Member Back of House position, but plenty of oppor…"
click at [292, 187] on icon "Plane" at bounding box center [292, 187] width 6 height 6
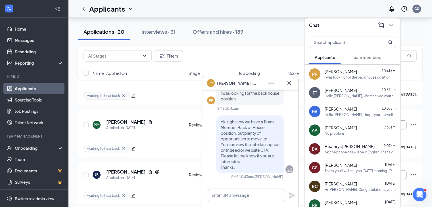
scroll to position [0, 0]
click at [289, 85] on icon "Cross" at bounding box center [288, 83] width 7 height 7
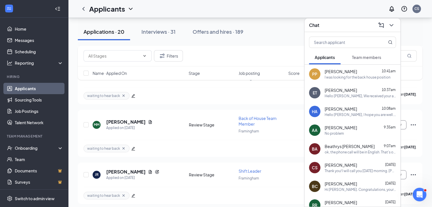
click at [340, 22] on div "Chat" at bounding box center [352, 25] width 87 height 9
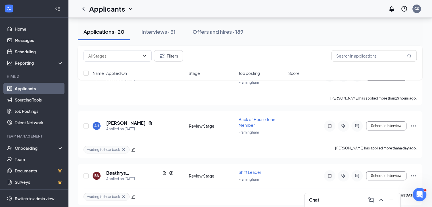
scroll to position [199, 0]
click at [339, 197] on div "Chat" at bounding box center [352, 199] width 87 height 9
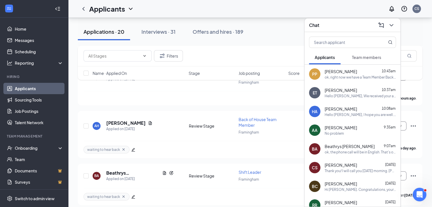
click at [353, 24] on div "Chat" at bounding box center [352, 25] width 87 height 9
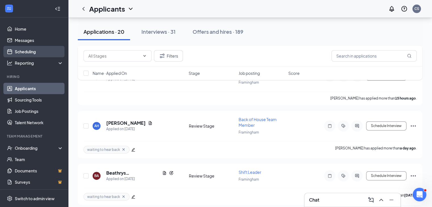
click at [27, 49] on link "Scheduling" at bounding box center [39, 51] width 49 height 11
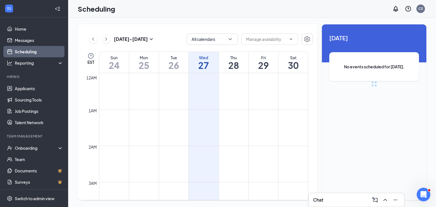
scroll to position [279, 0]
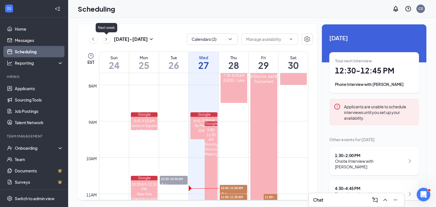
click at [106, 39] on icon "ChevronRight" at bounding box center [106, 38] width 2 height 3
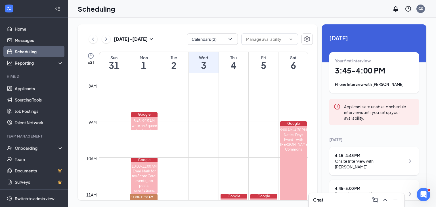
click at [143, 63] on h1 "1" at bounding box center [144, 65] width 30 height 10
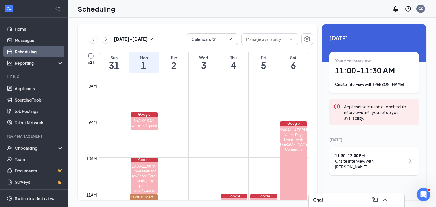
click at [143, 195] on span "11:00-11:30 AM" at bounding box center [144, 197] width 28 height 6
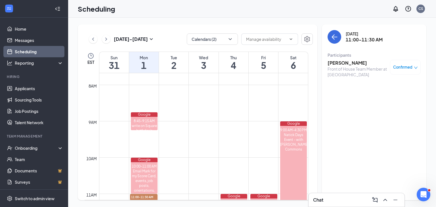
click at [149, 60] on h1 "1" at bounding box center [144, 65] width 30 height 10
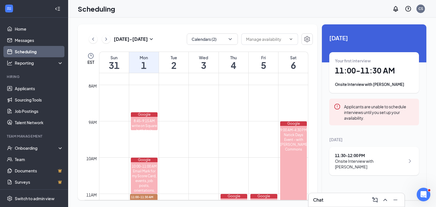
click at [355, 71] on h1 "11:00 - 11:30 AM" at bounding box center [374, 71] width 78 height 10
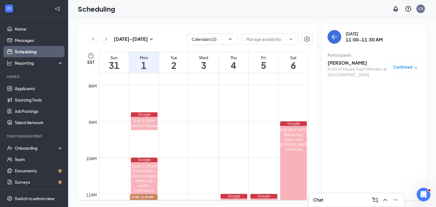
click at [350, 62] on h3 "Yasmari Rosa" at bounding box center [357, 63] width 60 height 6
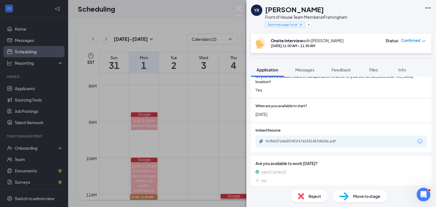
scroll to position [336, 0]
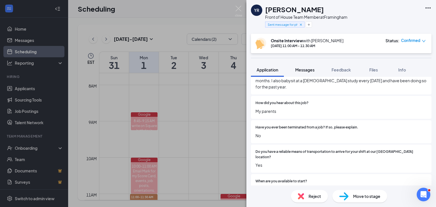
click at [316, 69] on button "Messages" at bounding box center [304, 70] width 31 height 14
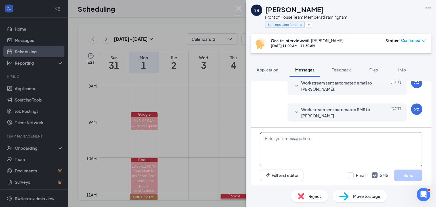
scroll to position [200, 0]
click at [325, 151] on textarea at bounding box center [341, 149] width 162 height 34
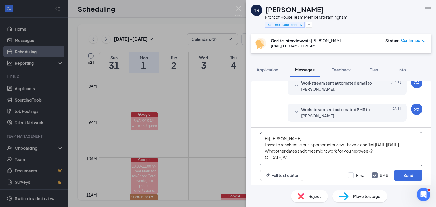
click at [297, 158] on textarea "Hi Yasmari, I have to reschedule our in person interview. I have a conflict on …" at bounding box center [341, 149] width 162 height 34
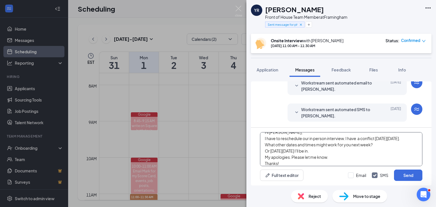
scroll to position [0, 0]
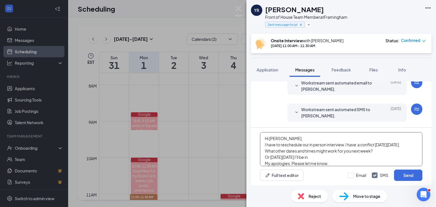
click at [266, 143] on textarea "Hi Yasmari, I have to reschedule our in person interview. I have a conflict on …" at bounding box center [341, 149] width 162 height 34
click at [378, 158] on textarea "Hi Yasmari, I have to reschedule our in person interview. I have a conflict on …" at bounding box center [341, 149] width 162 height 34
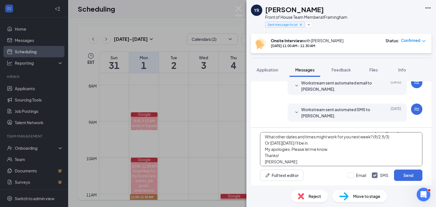
scroll to position [22, 0]
click at [306, 140] on textarea "Hi Yasmari, I have to reschedule our in person interview. I have a conflict on …" at bounding box center [341, 149] width 162 height 34
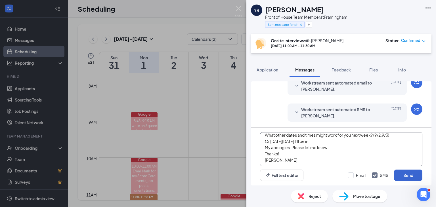
type textarea "Hi Yasmari, I have to reschedule our in person interview. I have a conflict on …"
click at [414, 175] on button "Send" at bounding box center [408, 175] width 28 height 11
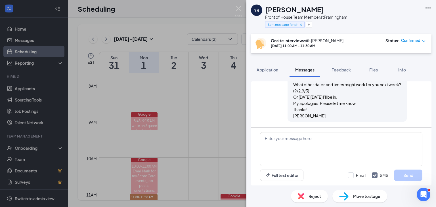
scroll to position [286, 0]
click at [239, 9] on img at bounding box center [238, 11] width 7 height 11
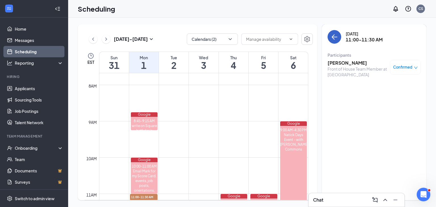
click at [336, 39] on icon "ArrowLeft" at bounding box center [334, 36] width 7 height 7
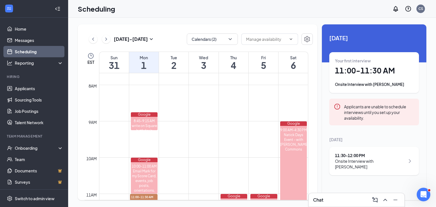
click at [358, 153] on div "11:30 - 12:00 PM" at bounding box center [370, 156] width 70 height 6
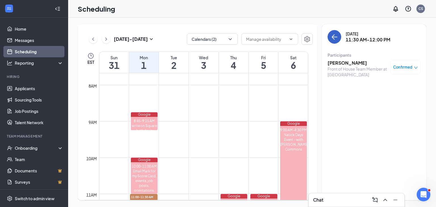
click at [336, 38] on icon "ArrowLeft" at bounding box center [334, 36] width 7 height 7
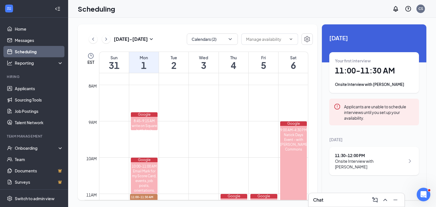
click at [350, 202] on div "Chat" at bounding box center [356, 199] width 87 height 9
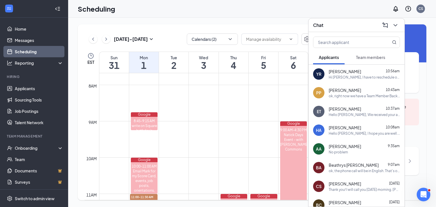
click at [351, 75] on div "Hi Yasmari, I have to reschedule our in person interview. I have a conflict on …" at bounding box center [364, 77] width 71 height 5
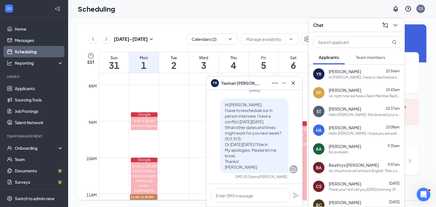
drag, startPoint x: 220, startPoint y: 103, endPoint x: 266, endPoint y: 165, distance: 77.5
click at [266, 165] on p "Hi Yasmari, I have to reschedule our in person interview. I have a conflict on …" at bounding box center [254, 136] width 59 height 68
copy span "Hi Yasmari, I have to reschedule our in person interview. I have a conflict on …"
drag, startPoint x: 285, startPoint y: 84, endPoint x: 317, endPoint y: 73, distance: 33.4
click at [285, 84] on icon "Minimize" at bounding box center [284, 83] width 7 height 7
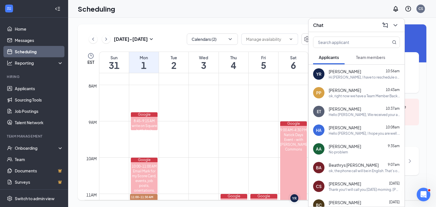
click at [351, 28] on div "Chat" at bounding box center [356, 25] width 87 height 9
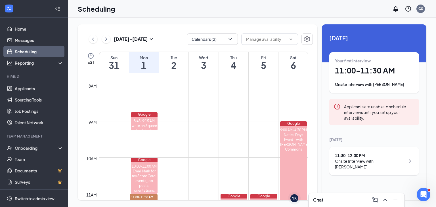
click at [353, 158] on div "11:30 - 12:00 PM" at bounding box center [370, 156] width 70 height 6
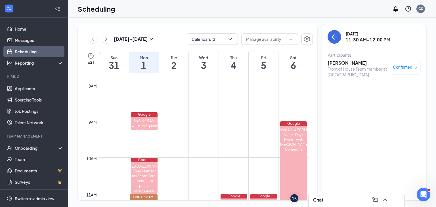
click at [344, 63] on h3 "Alex Munoz" at bounding box center [357, 63] width 60 height 6
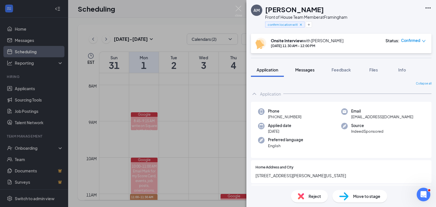
click at [310, 70] on span "Messages" at bounding box center [304, 69] width 19 height 5
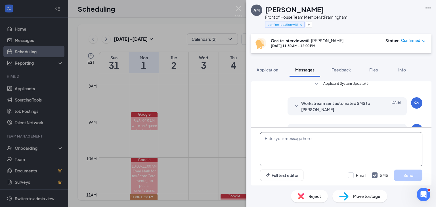
click at [303, 154] on textarea at bounding box center [341, 149] width 162 height 34
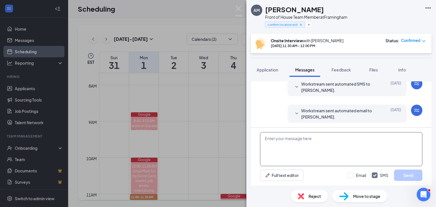
scroll to position [197, 0]
paste textarea "Hi Yasmari, I have to reschedule our in person interview. I have a conflict on …"
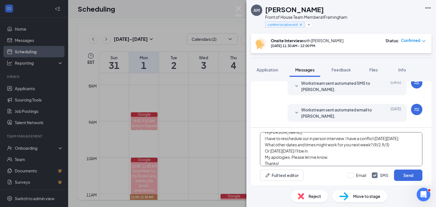
scroll to position [0, 0]
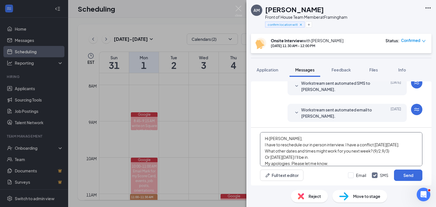
click at [294, 139] on textarea "Hi Yasmari, I have to reschedule our in person interview. I have a conflict on …" at bounding box center [341, 149] width 162 height 34
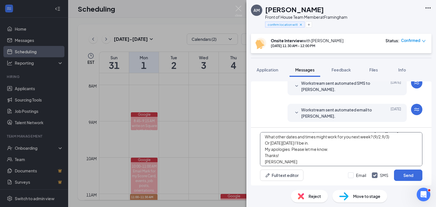
scroll to position [22, 0]
click at [308, 141] on textarea "Hi Alex, I have to reschedule our in person interview. I have a conflict on Mon…" at bounding box center [341, 149] width 162 height 34
drag, startPoint x: 322, startPoint y: 141, endPoint x: 330, endPoint y: 146, distance: 9.3
click at [322, 141] on textarea "Hi Alex, I have to reschedule our in person interview. I have a conflict on Mon…" at bounding box center [341, 149] width 162 height 34
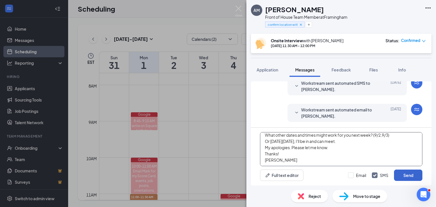
type textarea "Hi Alex, I have to reschedule our in person interview. I have a conflict on Mon…"
click at [403, 175] on button "Send" at bounding box center [408, 175] width 28 height 11
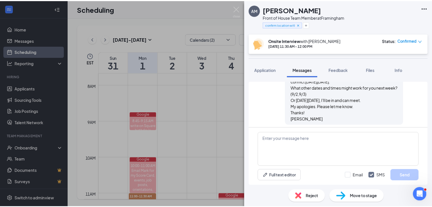
scroll to position [283, 0]
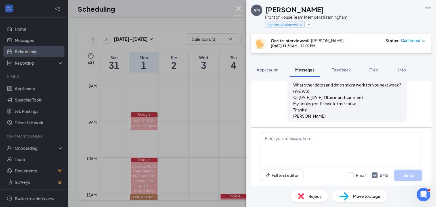
click at [238, 9] on img at bounding box center [238, 11] width 7 height 11
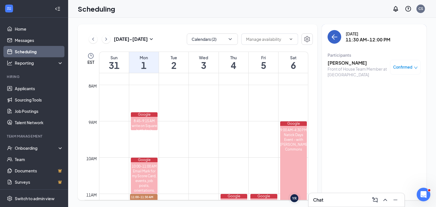
click at [338, 37] on button "back-button" at bounding box center [334, 37] width 14 height 14
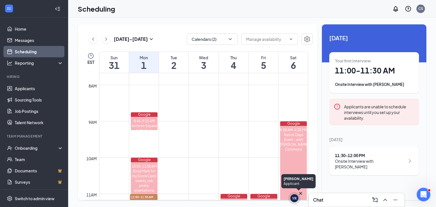
click at [300, 193] on icon "Cross" at bounding box center [300, 193] width 3 height 3
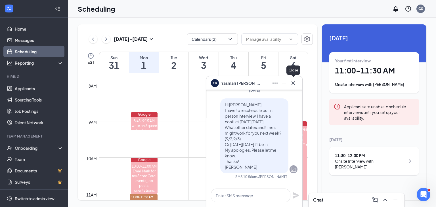
click at [291, 83] on icon "Cross" at bounding box center [293, 83] width 7 height 7
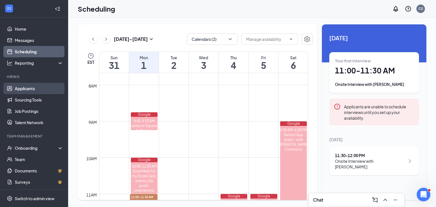
click at [39, 86] on link "Applicants" at bounding box center [39, 88] width 49 height 11
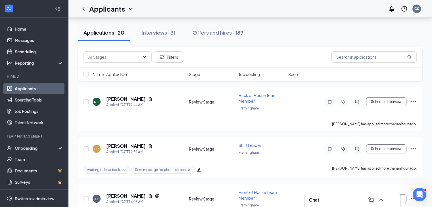
scroll to position [28, 0]
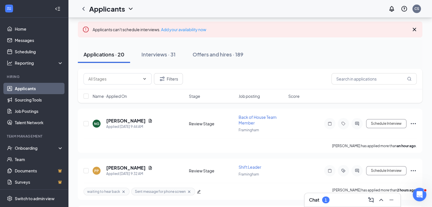
click at [342, 199] on div "Chat 1" at bounding box center [352, 199] width 87 height 9
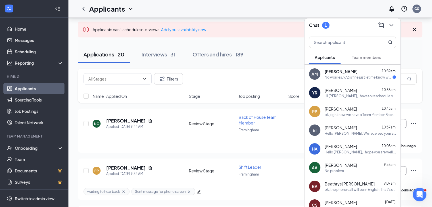
click at [336, 73] on span "Alex Munoz" at bounding box center [340, 72] width 33 height 6
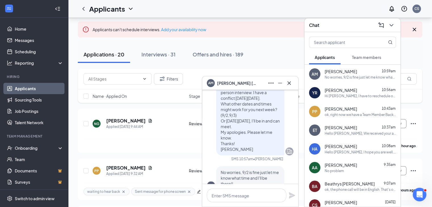
scroll to position [0, 0]
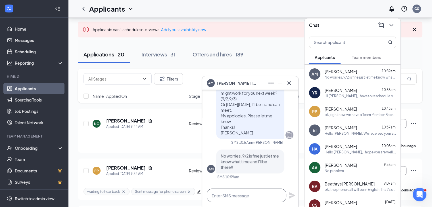
click at [251, 193] on textarea at bounding box center [246, 196] width 79 height 14
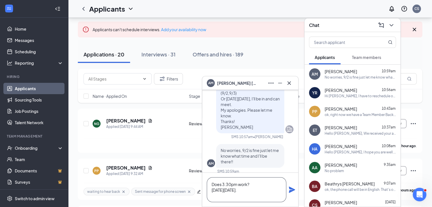
scroll to position [-11, 0]
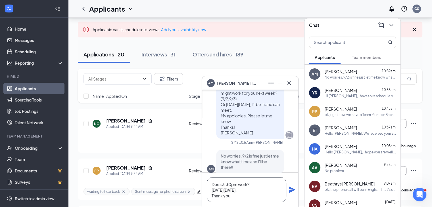
type textarea "Does 3:30pm work? On Tuesday 9/2. Thank you."
click at [291, 191] on icon "Plane" at bounding box center [292, 190] width 6 height 6
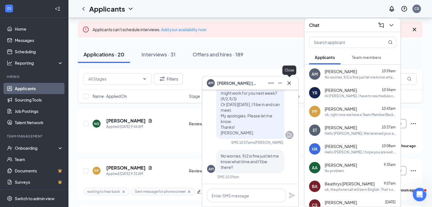
click at [289, 82] on icon "Cross" at bounding box center [288, 82] width 3 height 3
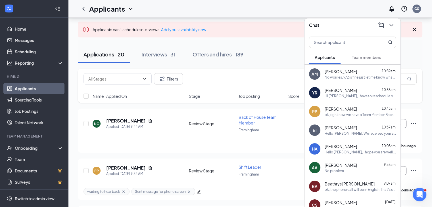
click at [342, 22] on div "Chat" at bounding box center [352, 25] width 87 height 9
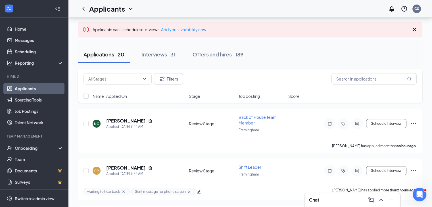
click at [413, 29] on icon "Cross" at bounding box center [414, 29] width 7 height 7
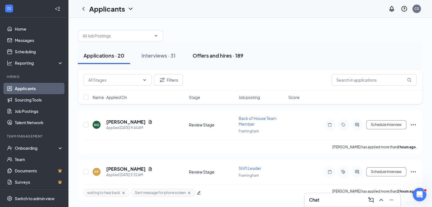
click at [208, 55] on div "Offers and hires · 189" at bounding box center [217, 55] width 51 height 7
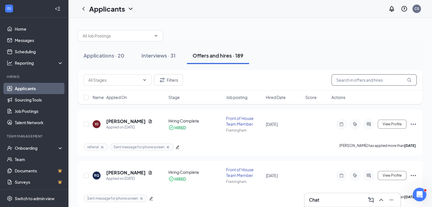
click at [361, 81] on input "text" at bounding box center [373, 79] width 85 height 11
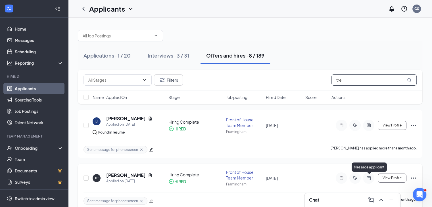
type input "tre"
click at [371, 178] on icon "ActiveChat" at bounding box center [368, 178] width 7 height 5
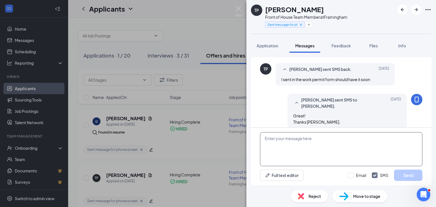
scroll to position [426, 0]
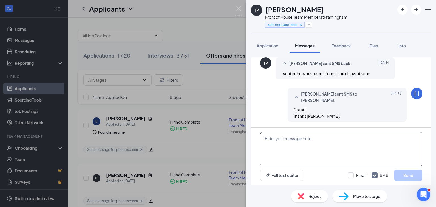
click at [310, 147] on textarea at bounding box center [341, 149] width 162 height 34
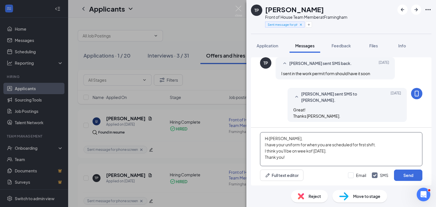
drag, startPoint x: 308, startPoint y: 150, endPoint x: 315, endPoint y: 156, distance: 9.5
click at [333, 157] on textarea "Hi Trevon, I have your uniform for when you are scheduled for first shift. I th…" at bounding box center [341, 149] width 162 height 34
click at [309, 149] on textarea "Hi Trevon, I have your uniform for when you are scheduled for first shift. I th…" at bounding box center [341, 149] width 162 height 34
drag, startPoint x: 306, startPoint y: 151, endPoint x: 307, endPoint y: 155, distance: 4.9
click at [306, 151] on textarea "Hi Trevon, I have your uniform for when you are scheduled for first shift. I th…" at bounding box center [341, 149] width 162 height 34
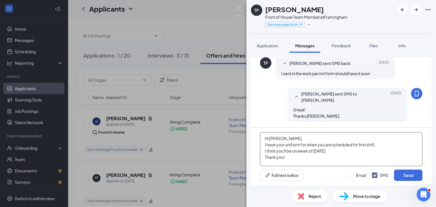
drag, startPoint x: 292, startPoint y: 150, endPoint x: 295, endPoint y: 152, distance: 3.6
click at [292, 150] on textarea "Hi Trevon, I have your uniform for when you are scheduled for first shift. I th…" at bounding box center [341, 149] width 162 height 34
click at [293, 157] on textarea "Hi Trevon, I have your uniform for when you are scheduled for first shift. I th…" at bounding box center [341, 149] width 162 height 34
type textarea "Hi Trevon, I have your uniform for when you are scheduled for first shift. I th…"
click at [399, 174] on button "Send" at bounding box center [408, 175] width 28 height 11
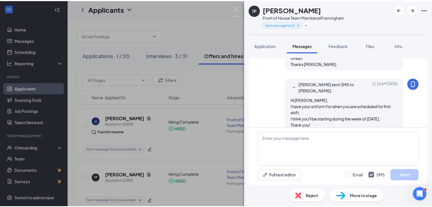
scroll to position [493, 0]
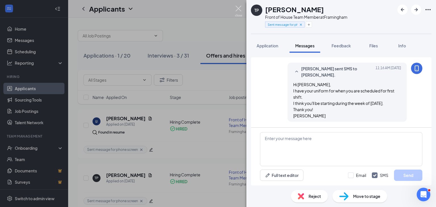
click at [237, 10] on img at bounding box center [238, 11] width 7 height 11
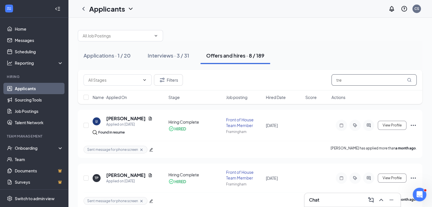
drag, startPoint x: 359, startPoint y: 77, endPoint x: 239, endPoint y: 94, distance: 120.6
click at [239, 94] on div "Filters tre Name · Applied On Stage Job posting Hired Date Score Actions" at bounding box center [250, 87] width 344 height 34
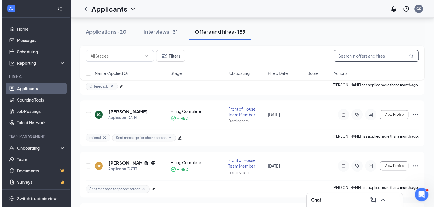
scroll to position [426, 0]
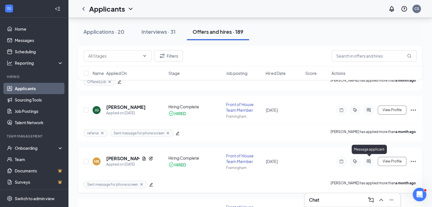
click at [370, 160] on icon "ActiveChat" at bounding box center [368, 162] width 4 height 4
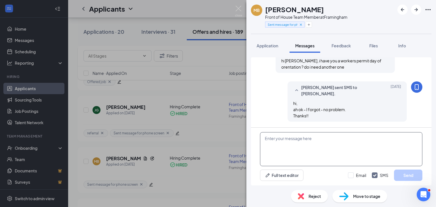
scroll to position [531, 0]
click at [306, 147] on textarea at bounding box center [341, 149] width 162 height 34
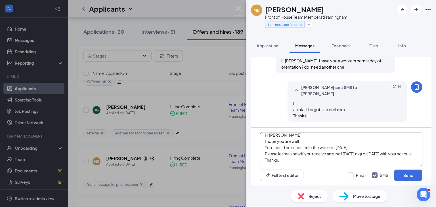
scroll to position [12, 0]
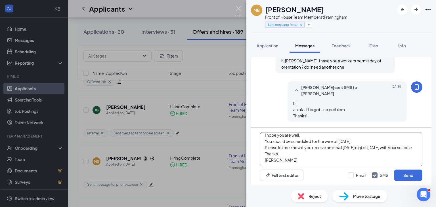
click at [332, 138] on textarea "Hi Micha, I hope you are well. You should be scheduled for the wee of Sept. 1st…" at bounding box center [341, 149] width 162 height 34
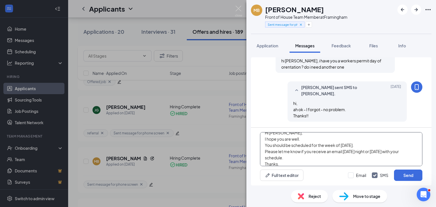
scroll to position [16, 0]
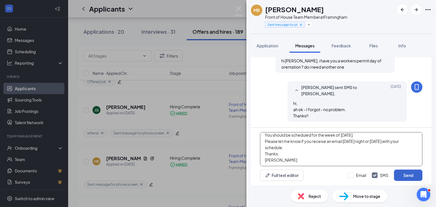
type textarea "Hi Micha, I hope you are well. You should be scheduled for the week of Sept. 1s…"
click at [413, 176] on button "Send" at bounding box center [408, 175] width 28 height 11
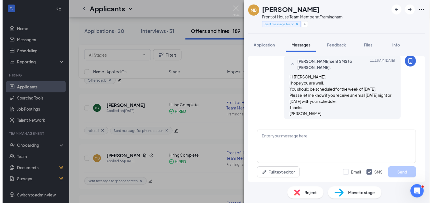
scroll to position [605, 0]
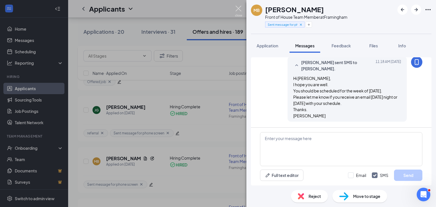
click at [238, 8] on img at bounding box center [238, 11] width 7 height 11
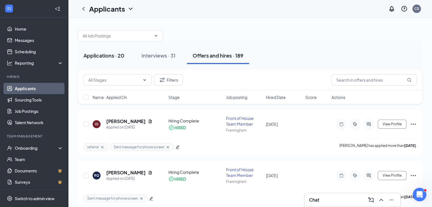
click at [117, 55] on div "Applications · 20" at bounding box center [103, 55] width 41 height 7
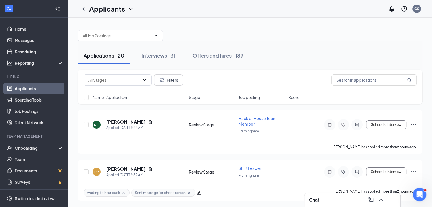
click at [336, 202] on div "Chat" at bounding box center [352, 199] width 87 height 9
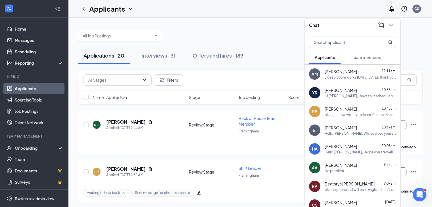
click at [342, 24] on div "Chat" at bounding box center [352, 25] width 87 height 9
